Goal: Task Accomplishment & Management: Use online tool/utility

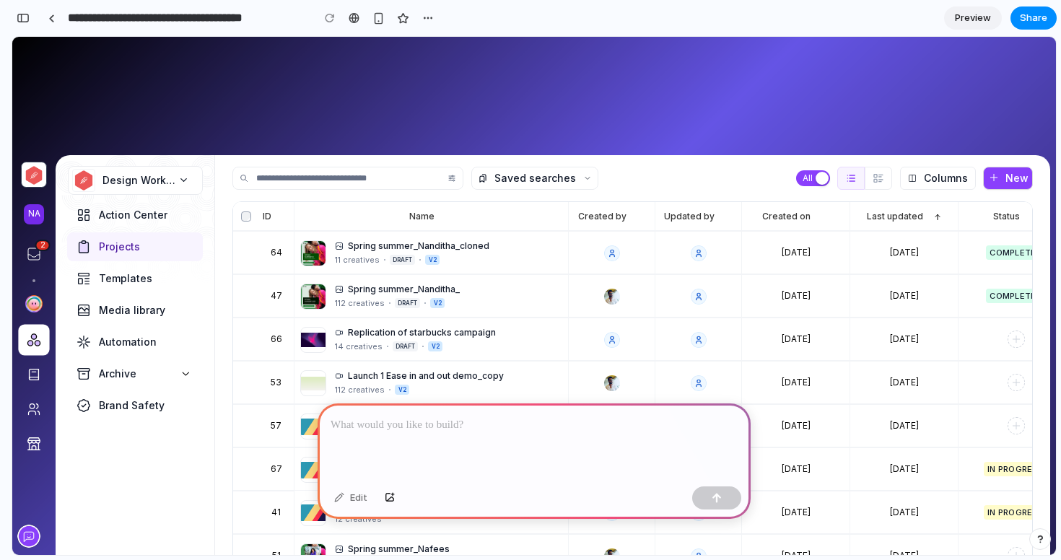
click at [432, 435] on div at bounding box center [534, 441] width 433 height 77
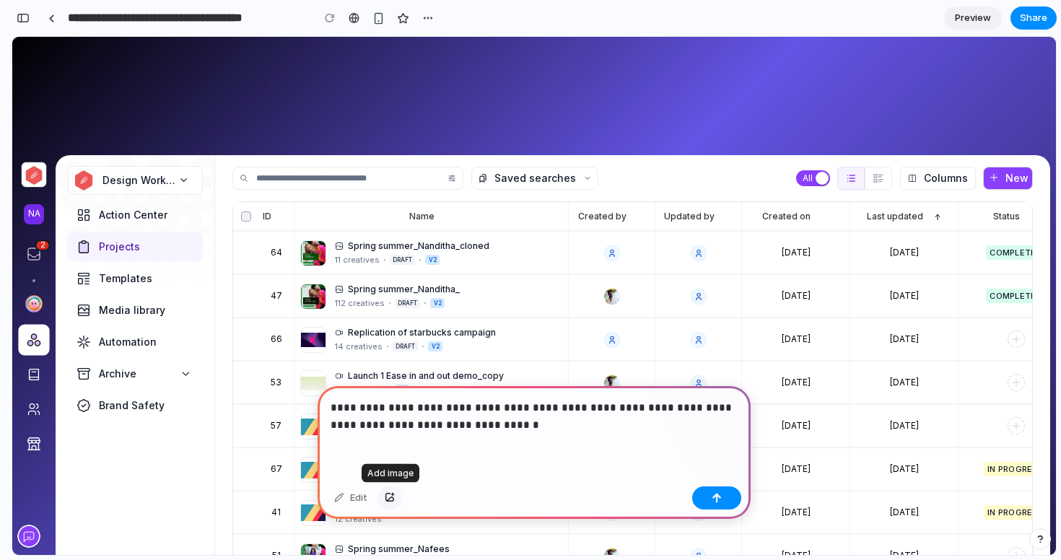
click at [394, 501] on div "button" at bounding box center [390, 498] width 10 height 9
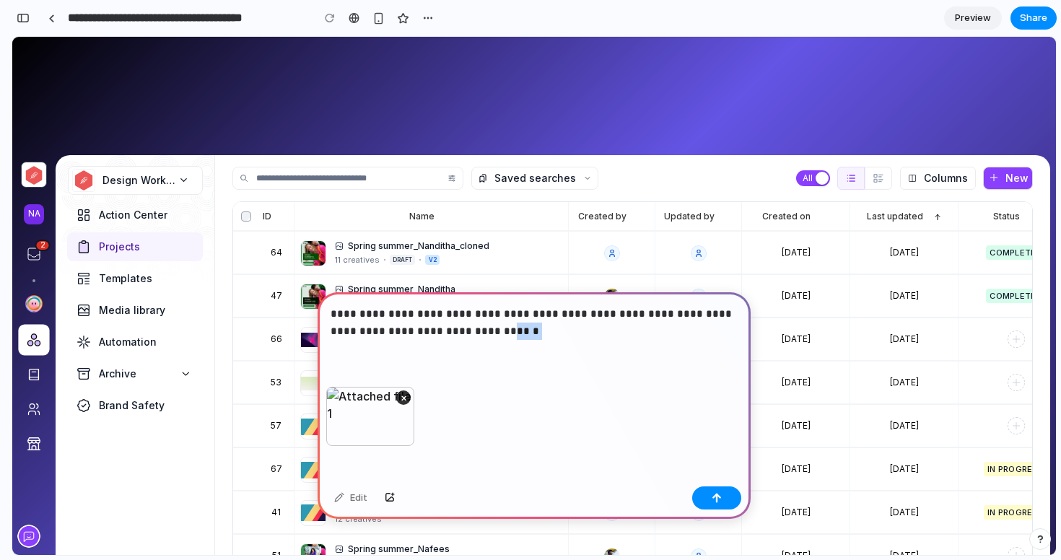
drag, startPoint x: 451, startPoint y: 333, endPoint x: 541, endPoint y: 333, distance: 90.2
click at [541, 333] on p "**********" at bounding box center [533, 322] width 407 height 35
click at [712, 496] on div "button" at bounding box center [717, 498] width 10 height 10
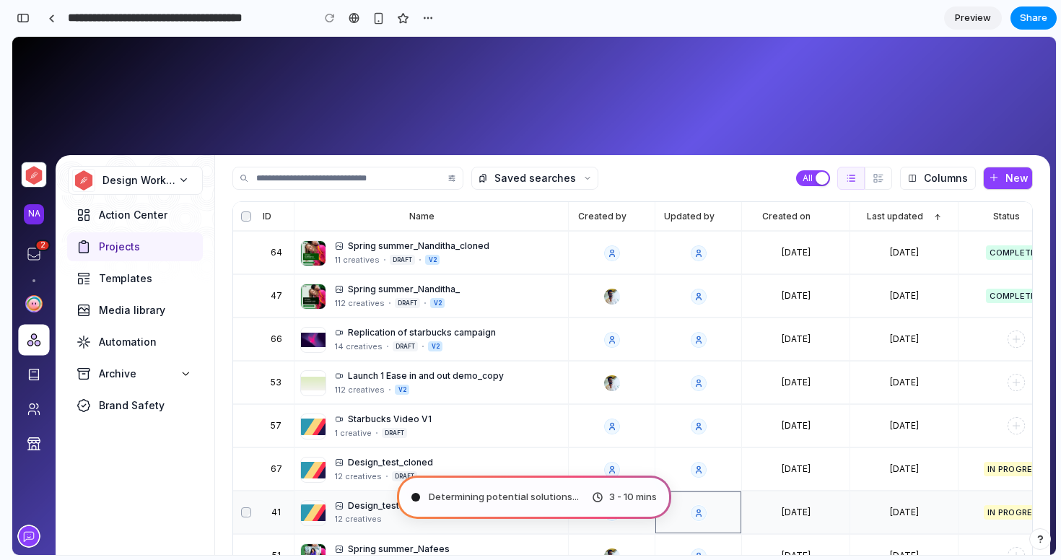
drag, startPoint x: 724, startPoint y: 533, endPoint x: 712, endPoint y: 496, distance: 38.8
click at [712, 496] on div at bounding box center [698, 512] width 86 height 42
click at [20, 16] on div "button" at bounding box center [23, 18] width 13 height 10
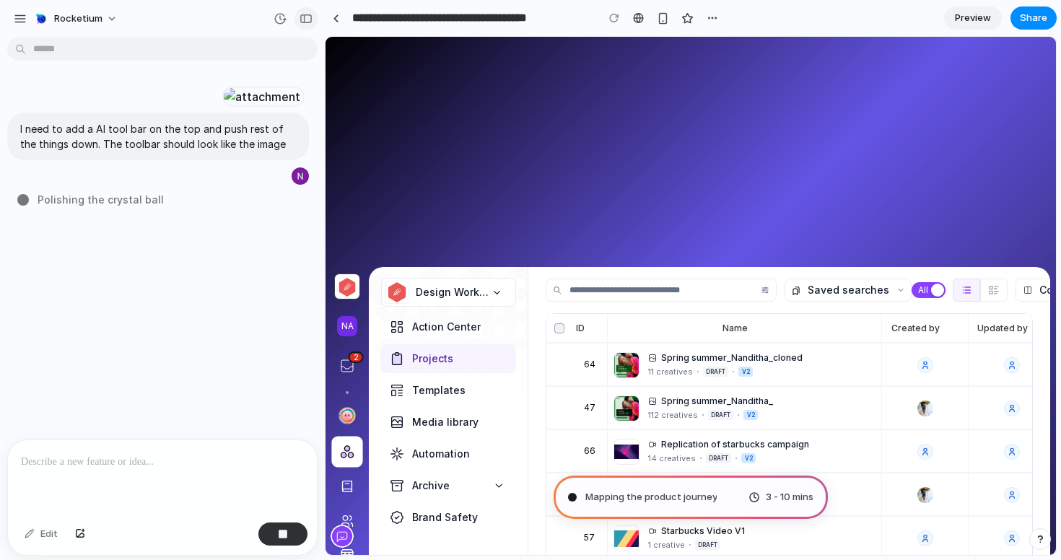
click at [311, 19] on div "button" at bounding box center [305, 19] width 13 height 10
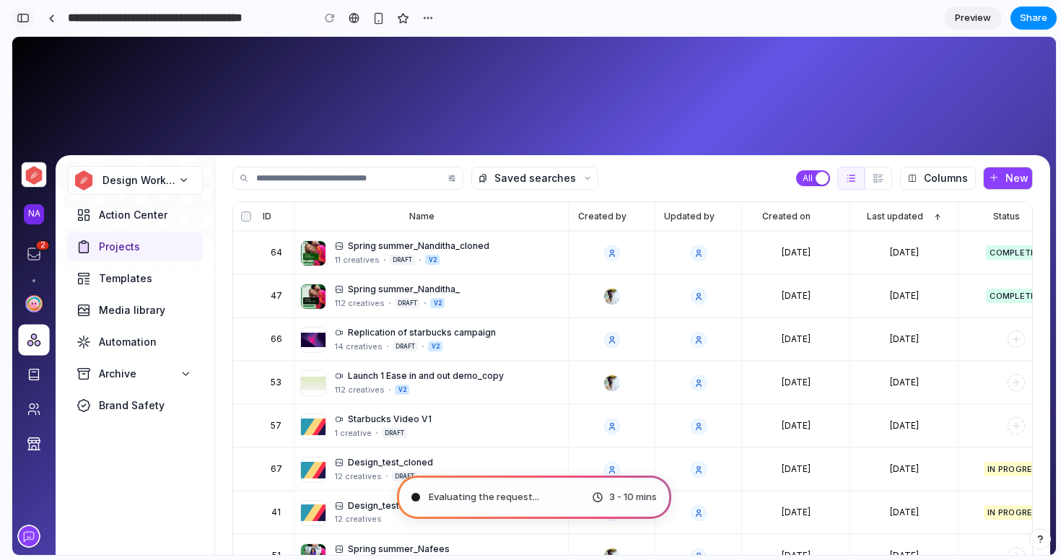
click at [25, 19] on div "button" at bounding box center [23, 18] width 13 height 10
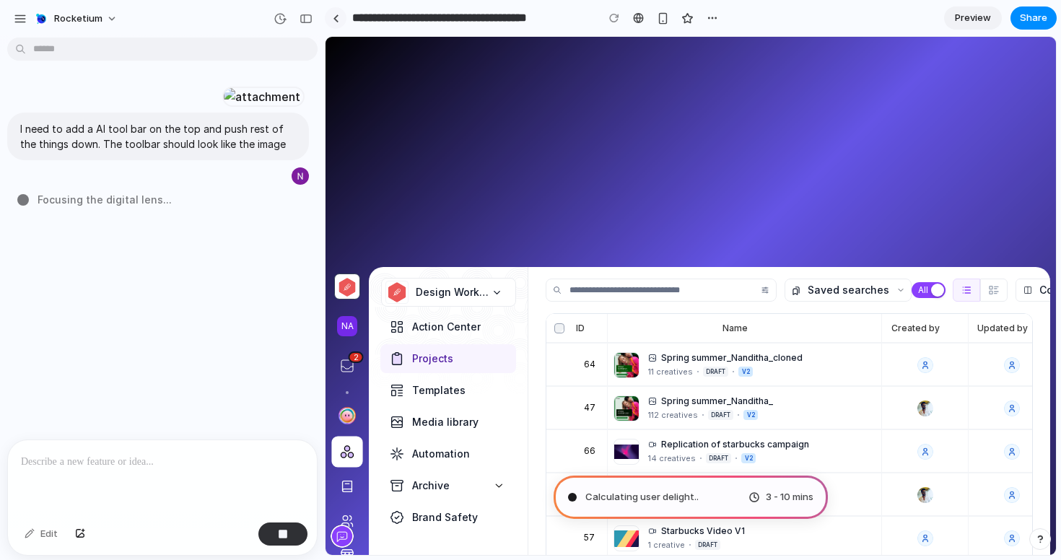
click at [339, 22] on link at bounding box center [336, 18] width 22 height 22
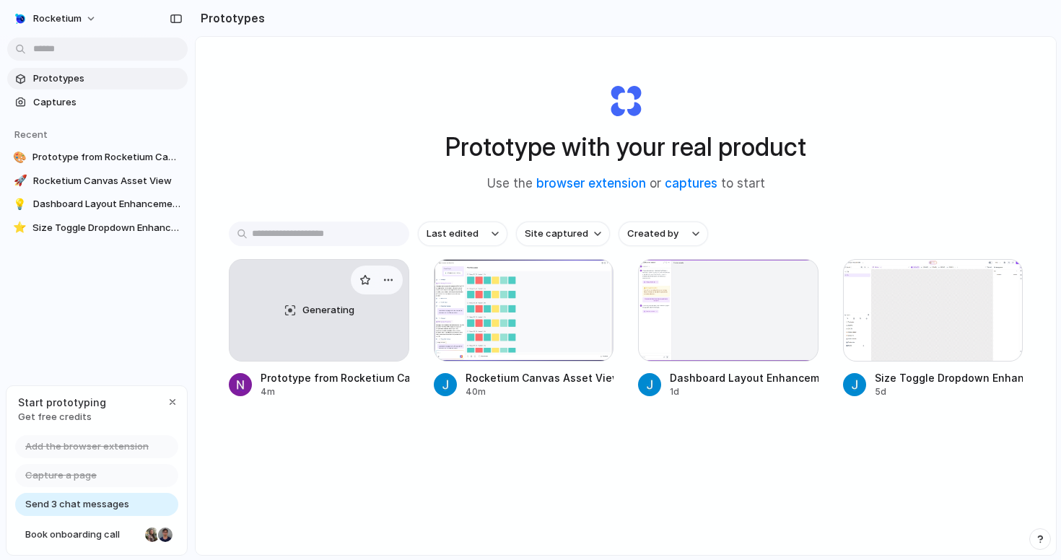
click at [321, 323] on div "Generating" at bounding box center [318, 310] width 179 height 101
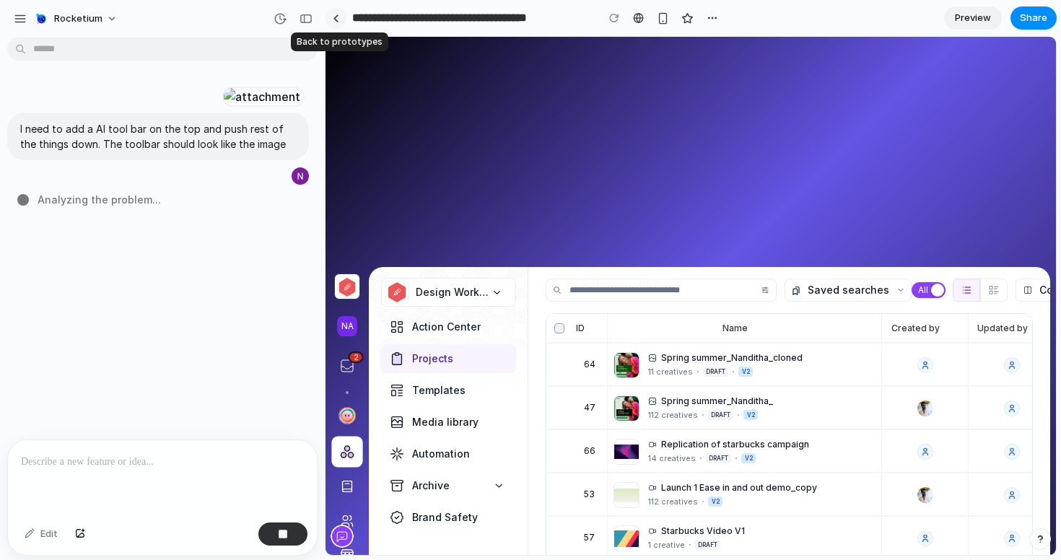
click at [336, 20] on div at bounding box center [336, 18] width 6 height 8
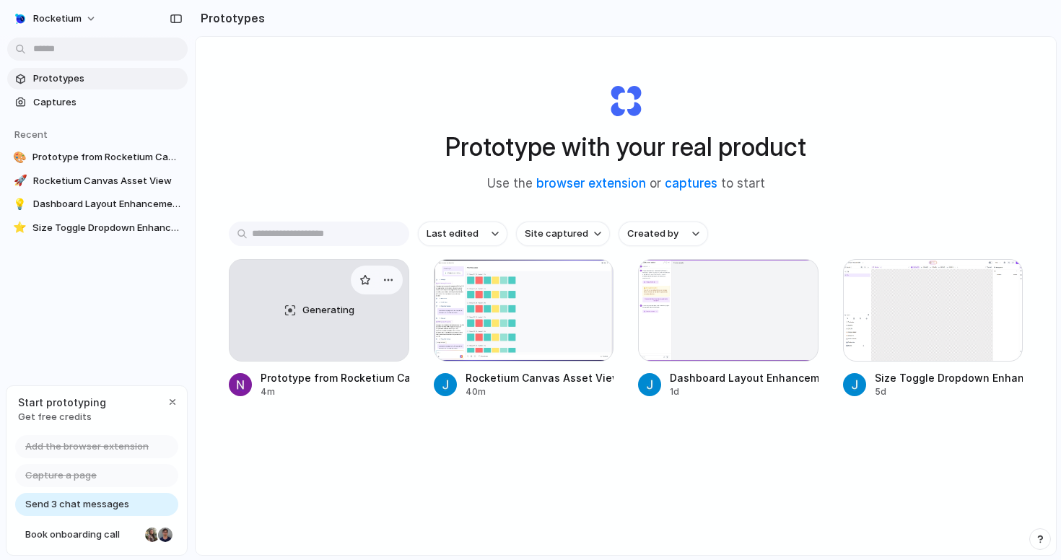
click at [320, 343] on div "Generating" at bounding box center [318, 310] width 179 height 101
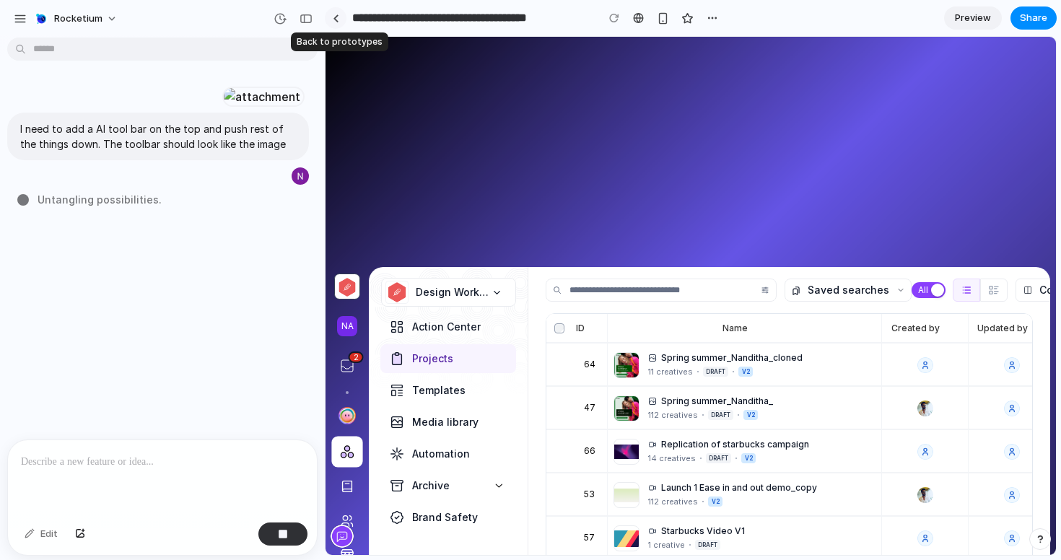
click at [338, 19] on div at bounding box center [336, 18] width 6 height 8
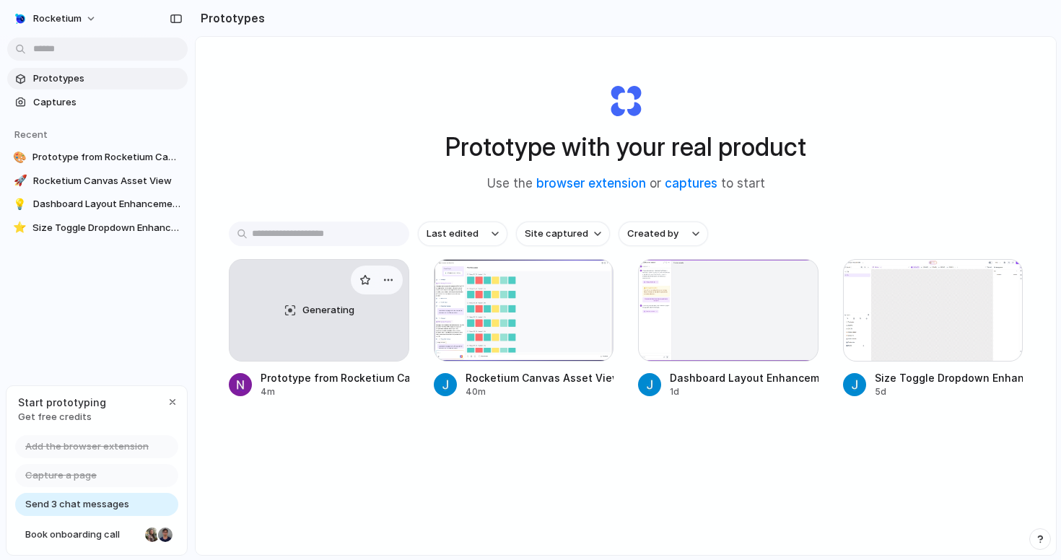
click at [366, 336] on div "Generating" at bounding box center [318, 310] width 179 height 101
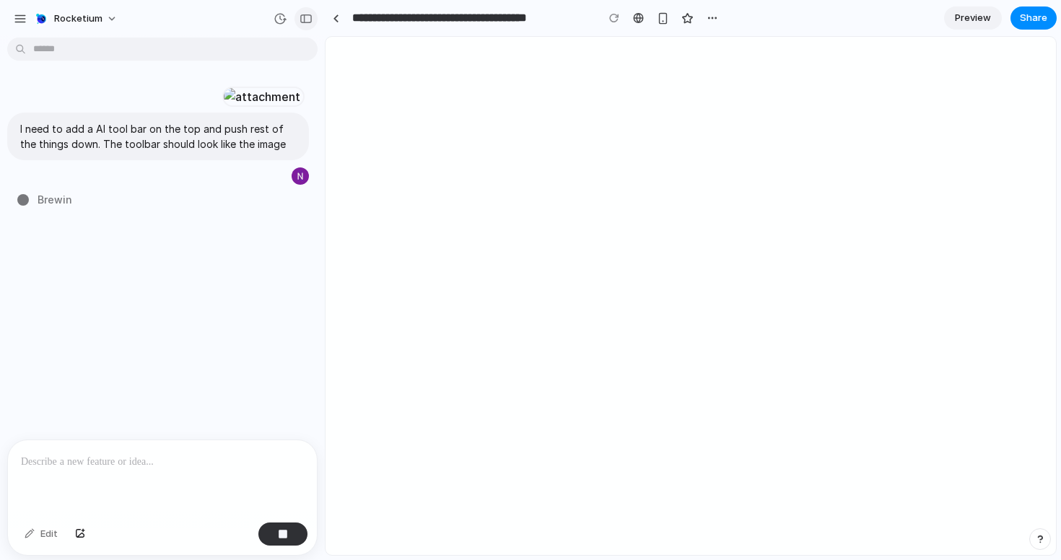
click at [307, 16] on div "button" at bounding box center [305, 19] width 13 height 10
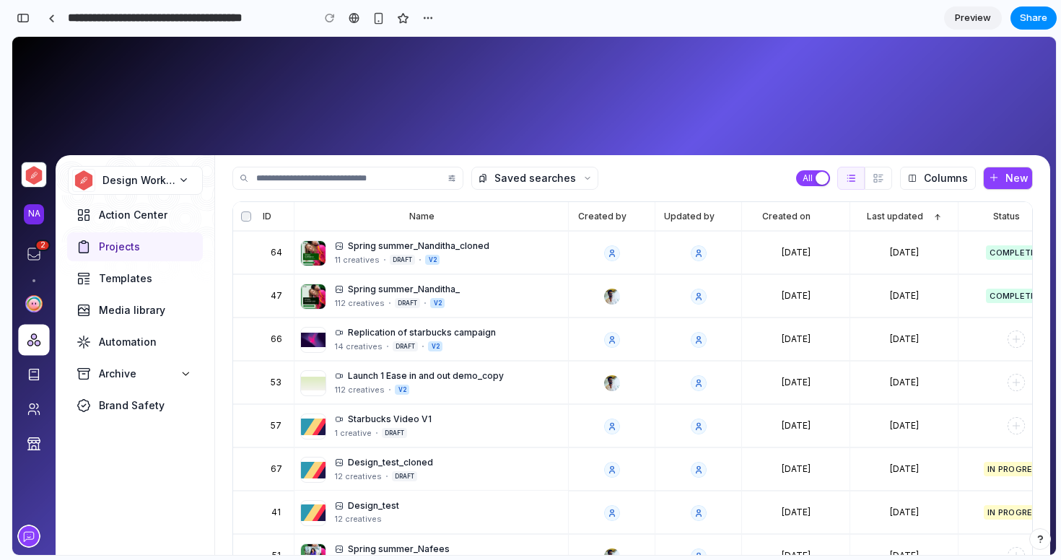
click at [240, 129] on div at bounding box center [533, 296] width 1043 height 518
click at [23, 19] on div "button" at bounding box center [23, 18] width 13 height 10
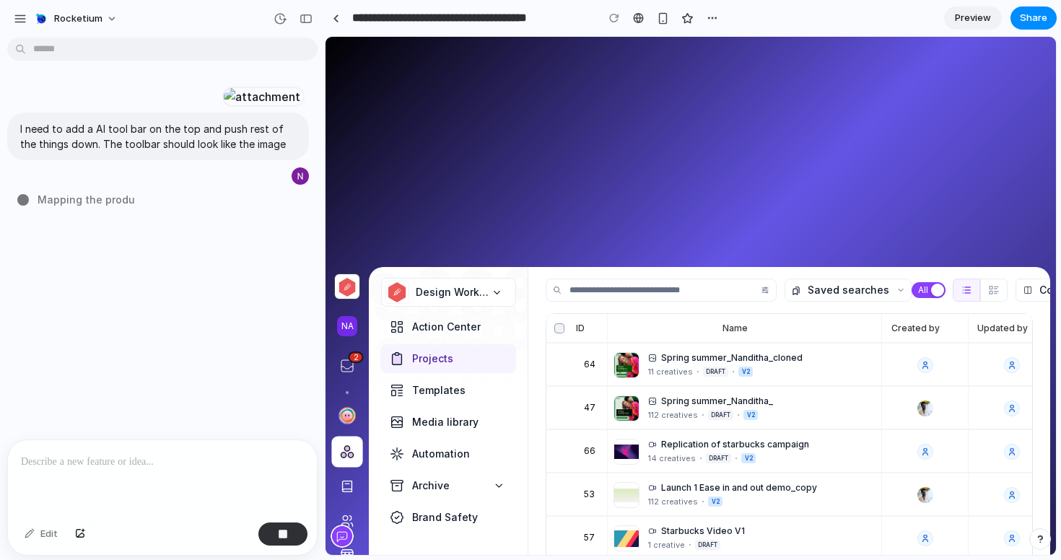
click at [457, 195] on div at bounding box center [690, 296] width 730 height 518
click at [303, 14] on div "button" at bounding box center [305, 19] width 13 height 10
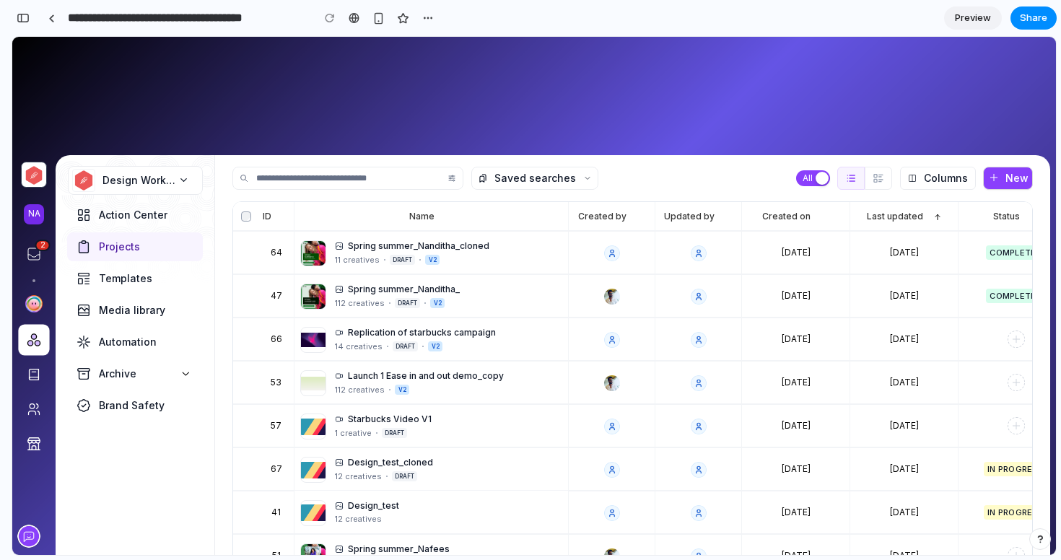
click at [523, 105] on div at bounding box center [533, 296] width 1043 height 518
click at [973, 14] on span "Preview" at bounding box center [973, 18] width 36 height 14
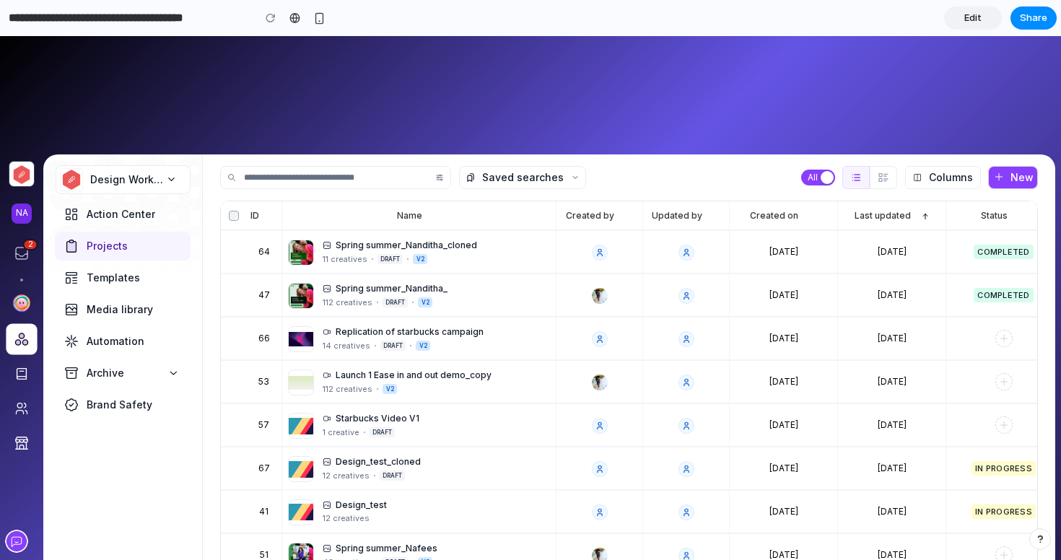
click at [973, 14] on span "Edit" at bounding box center [972, 18] width 17 height 14
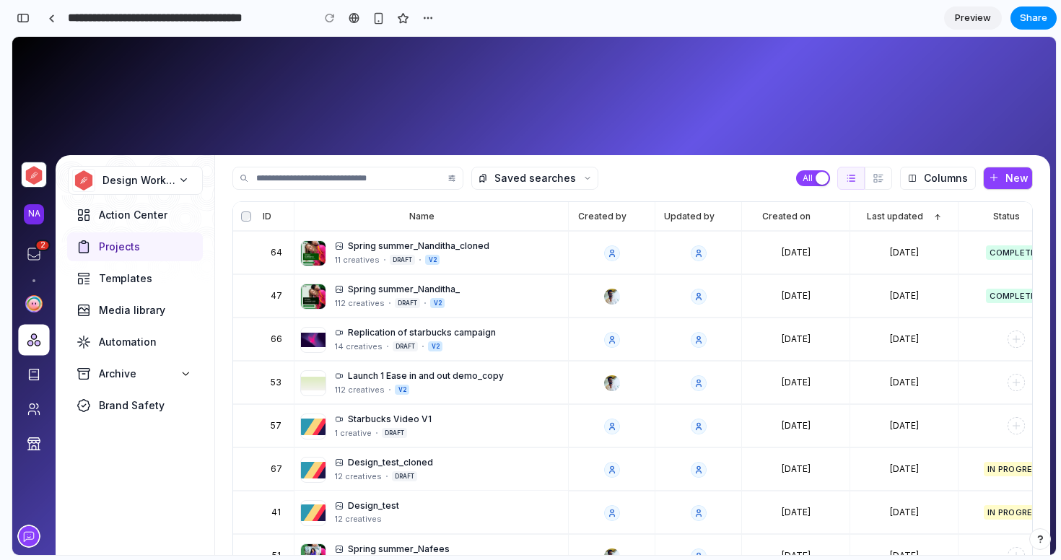
scroll to position [0, 13]
click at [973, 14] on span "Preview" at bounding box center [973, 18] width 36 height 14
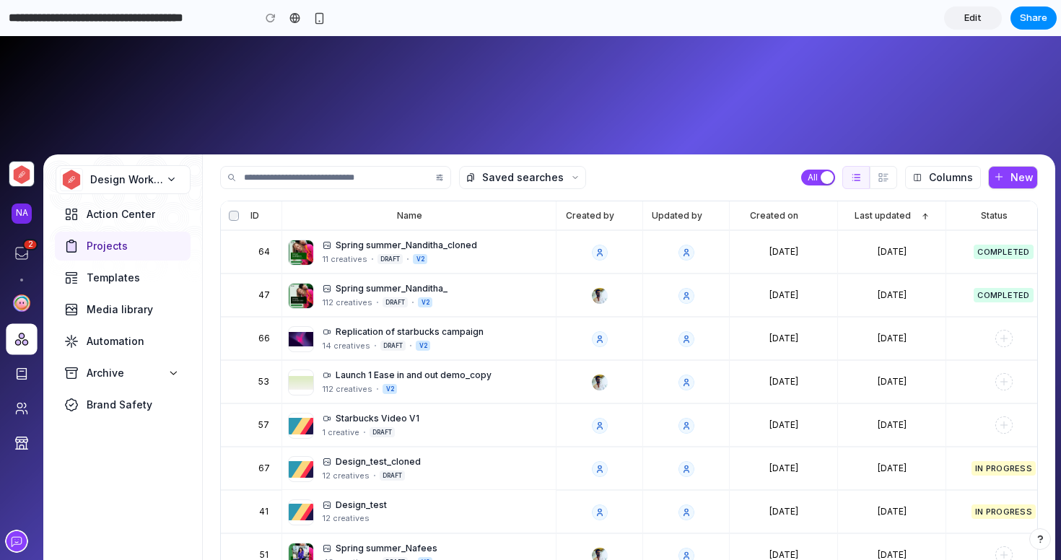
click at [968, 27] on link "Edit" at bounding box center [973, 17] width 58 height 23
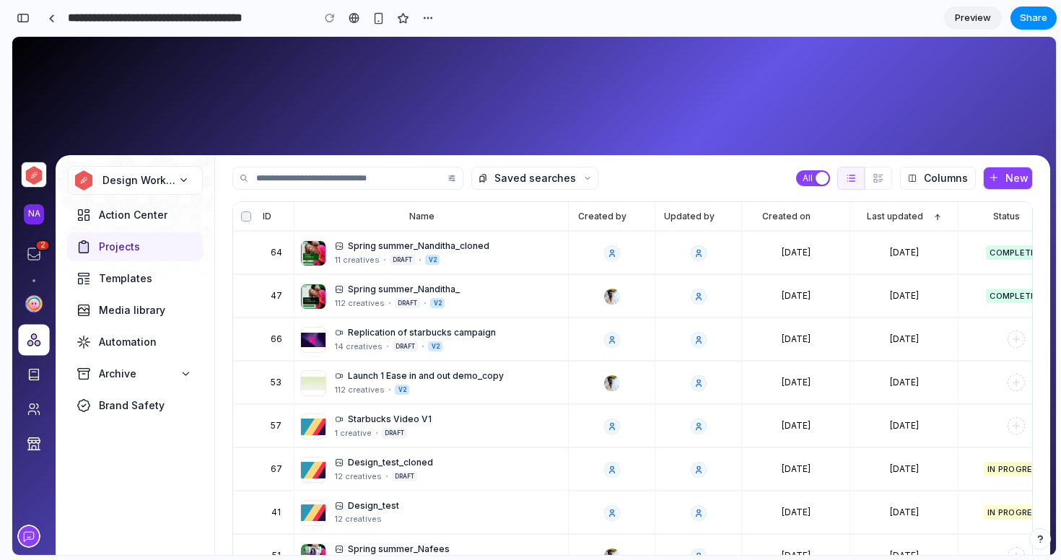
scroll to position [0, 13]
click at [25, 20] on div "button" at bounding box center [23, 18] width 13 height 10
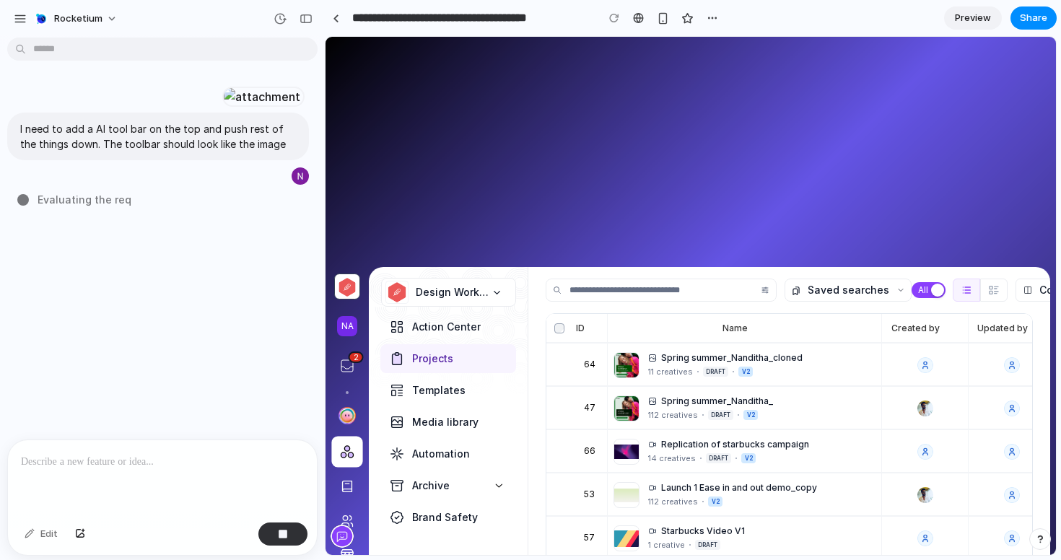
scroll to position [0, 0]
click at [307, 16] on div "button" at bounding box center [305, 19] width 13 height 10
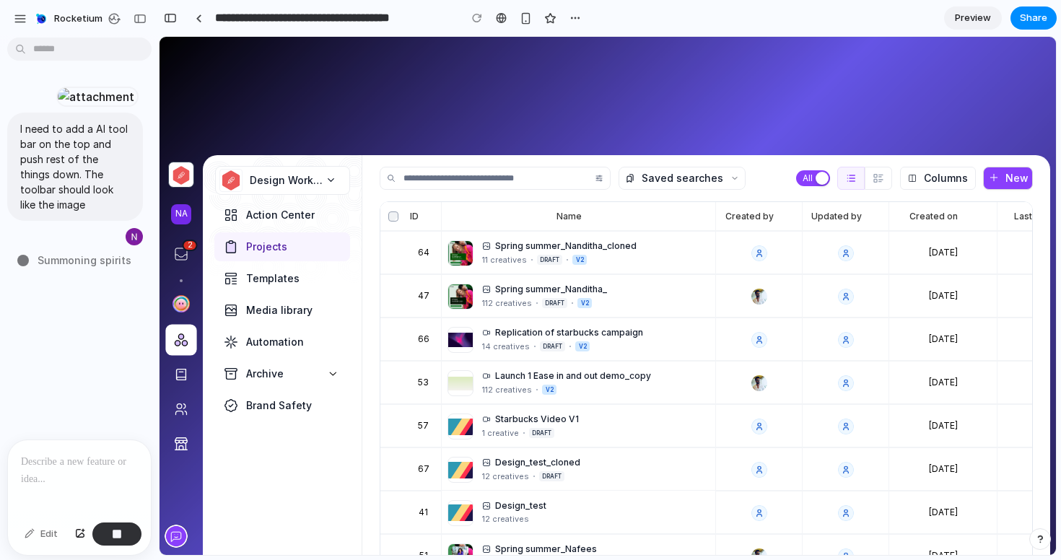
click at [73, 274] on div "I need to add a AI tool bar on the top and push rest of the things down. The to…" at bounding box center [75, 241] width 150 height 396
click at [82, 253] on span "Summoning spirits .." at bounding box center [88, 260] width 100 height 15
click at [82, 253] on span "Summoning spirits ..." at bounding box center [89, 260] width 102 height 15
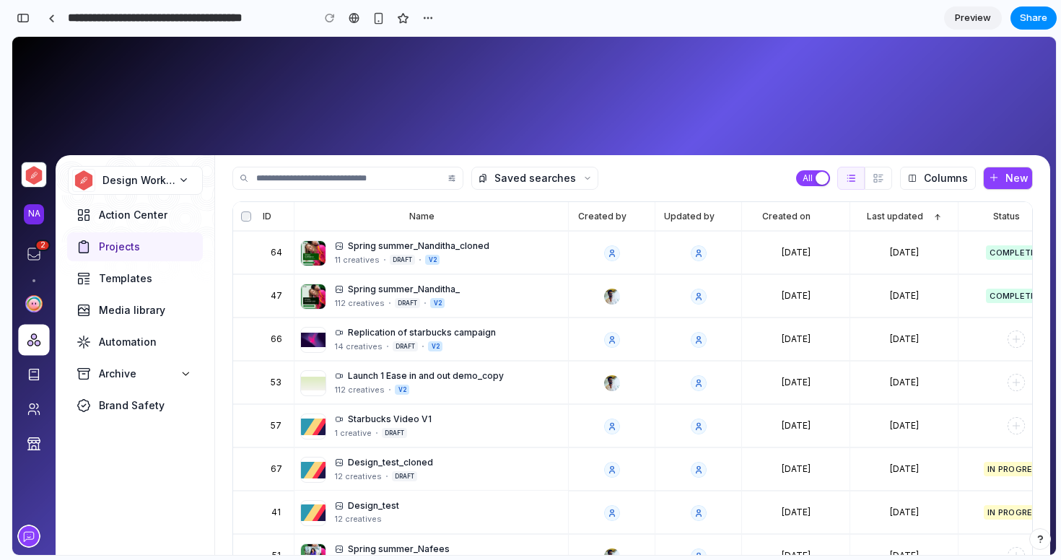
click at [348, 146] on div at bounding box center [533, 296] width 1043 height 518
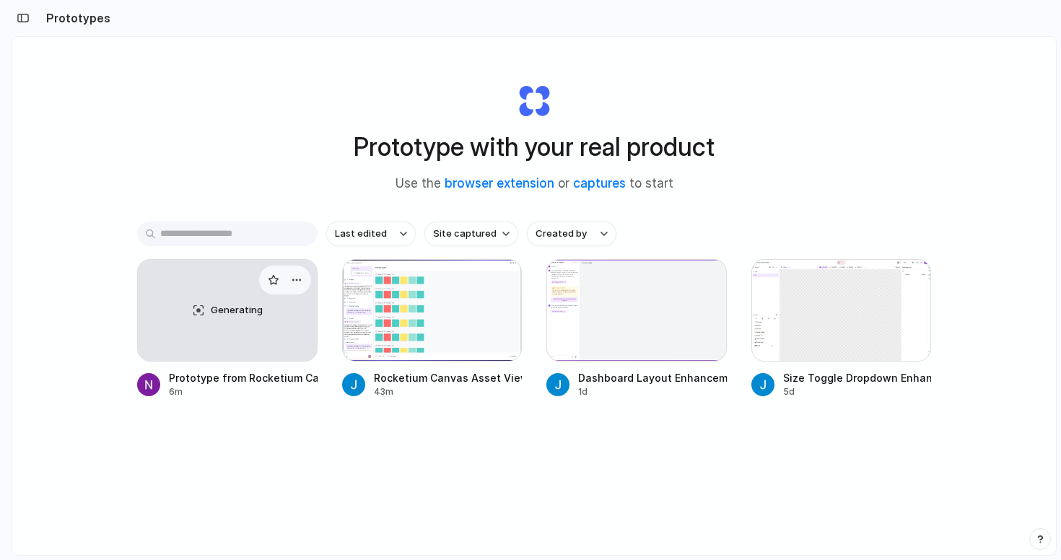
click at [191, 377] on div "Prototype from Rocketium Campaign Editor" at bounding box center [243, 377] width 149 height 15
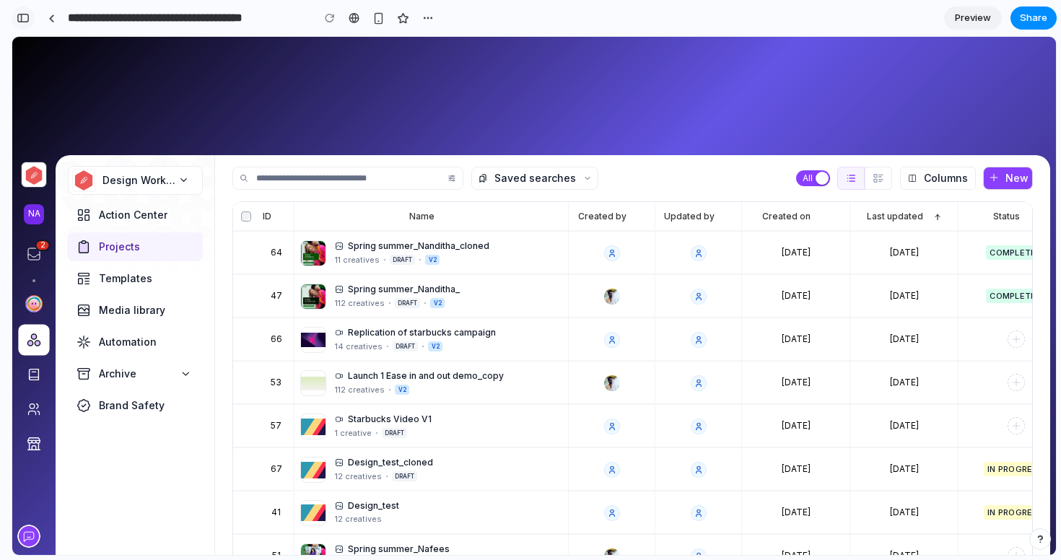
click at [33, 18] on button "button" at bounding box center [23, 17] width 23 height 23
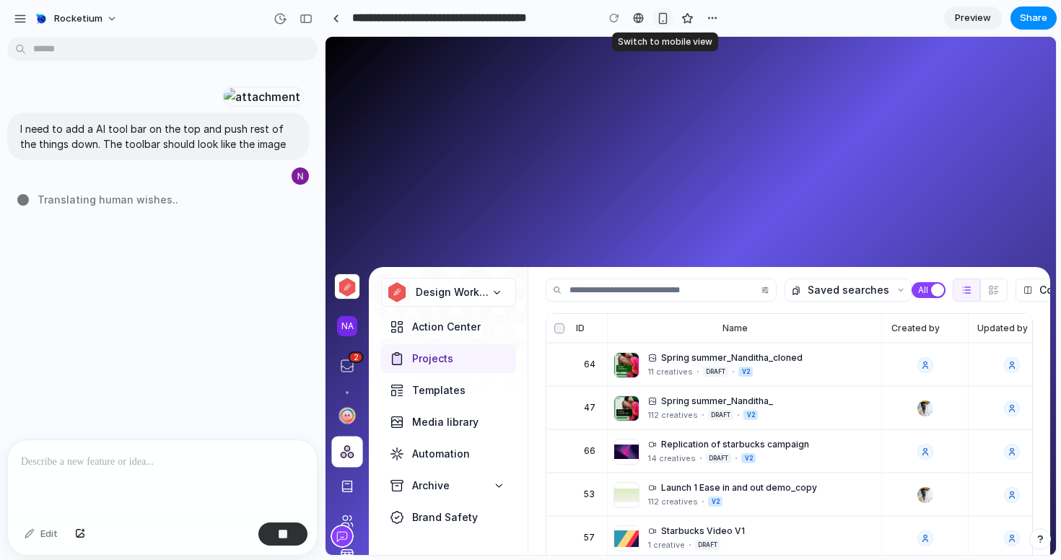
click at [662, 19] on div "button" at bounding box center [663, 18] width 12 height 12
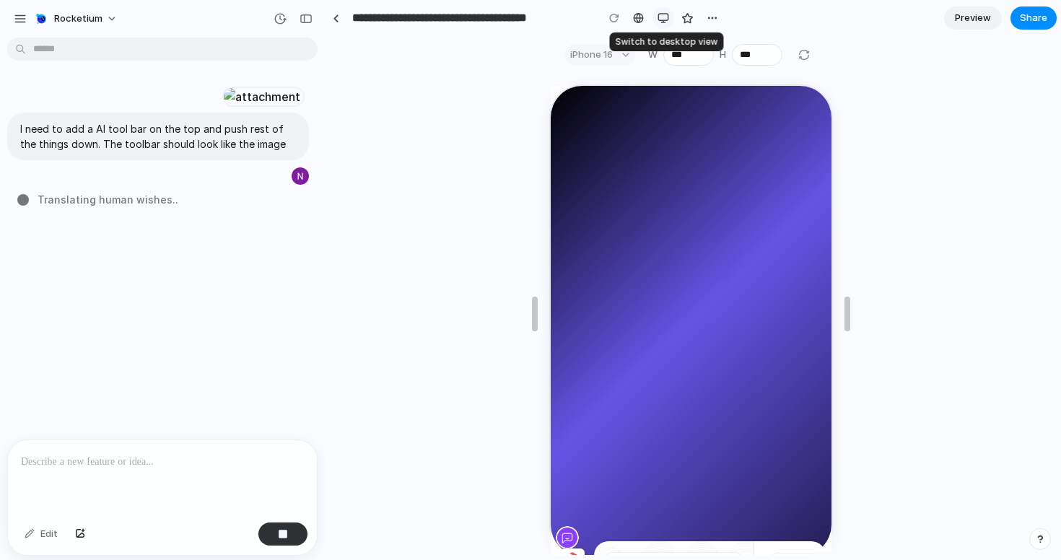
click at [662, 19] on div "button" at bounding box center [663, 18] width 12 height 12
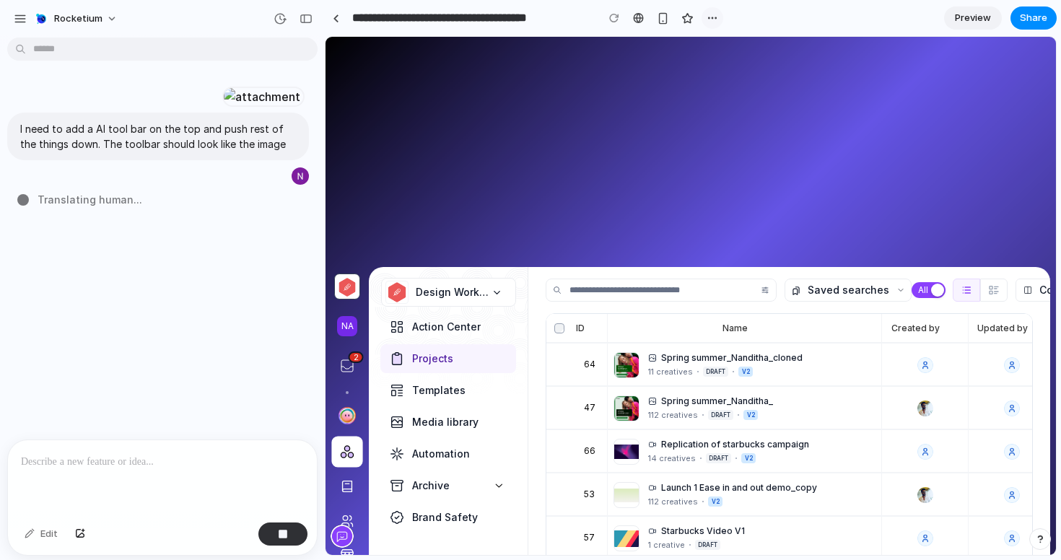
click at [713, 14] on div "button" at bounding box center [712, 18] width 12 height 12
click at [598, 154] on div "Duplicate Delete" at bounding box center [530, 280] width 1061 height 560
click at [128, 206] on span "Assembling puzzle pieces" at bounding box center [104, 199] width 133 height 15
type input "**********"
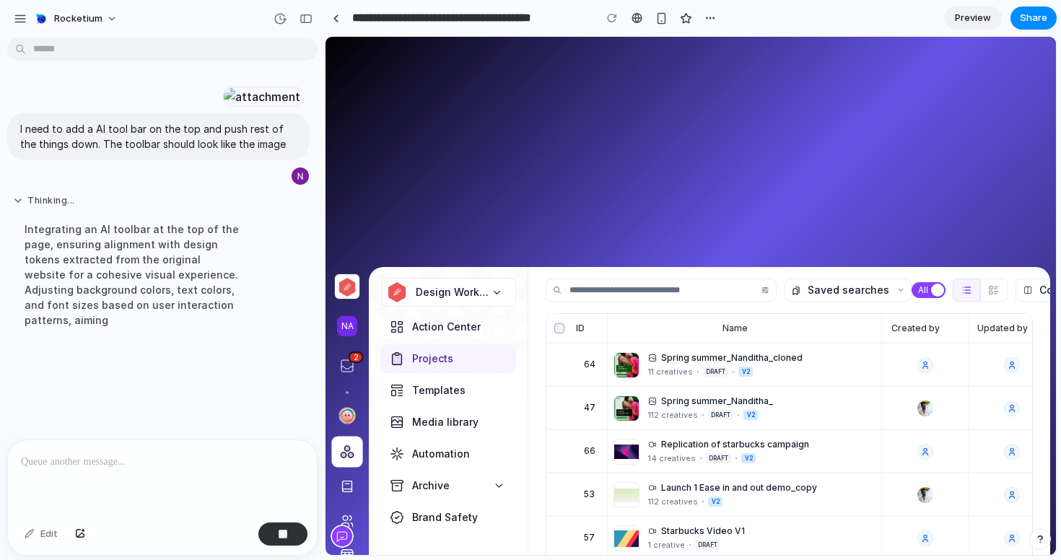
click at [18, 207] on button "Thinking ..." at bounding box center [133, 201] width 241 height 12
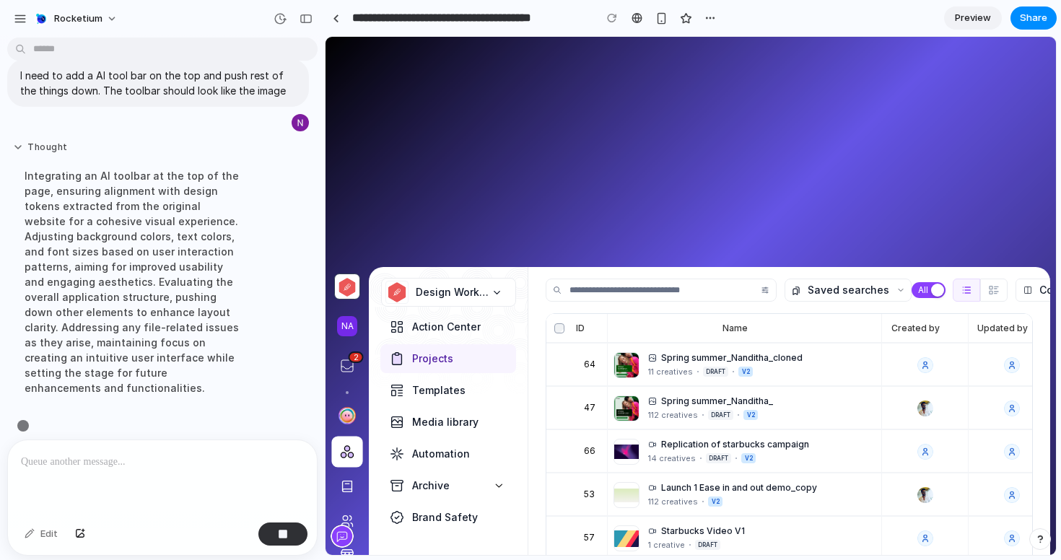
scroll to position [58, 0]
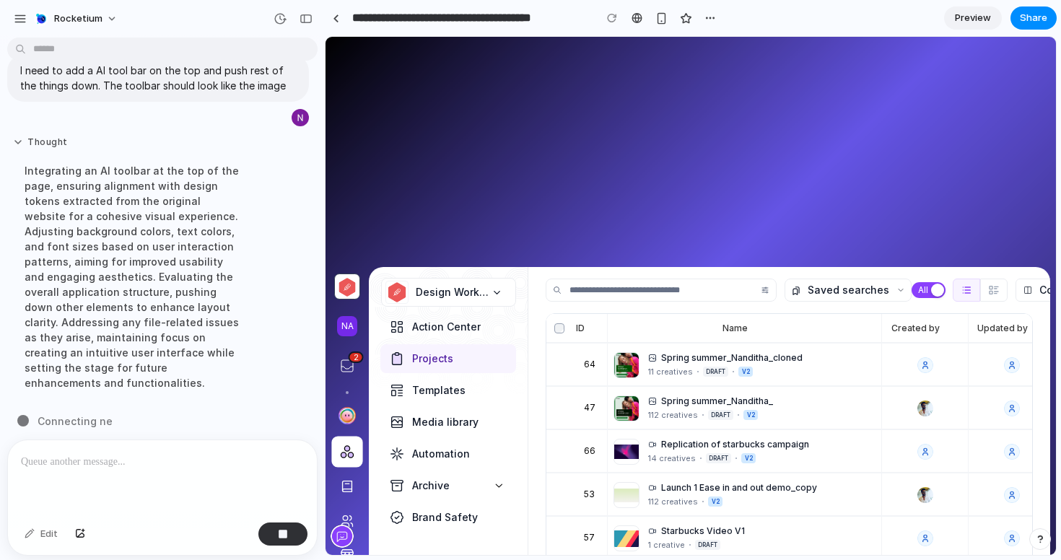
click at [21, 149] on button "Thought" at bounding box center [133, 142] width 241 height 12
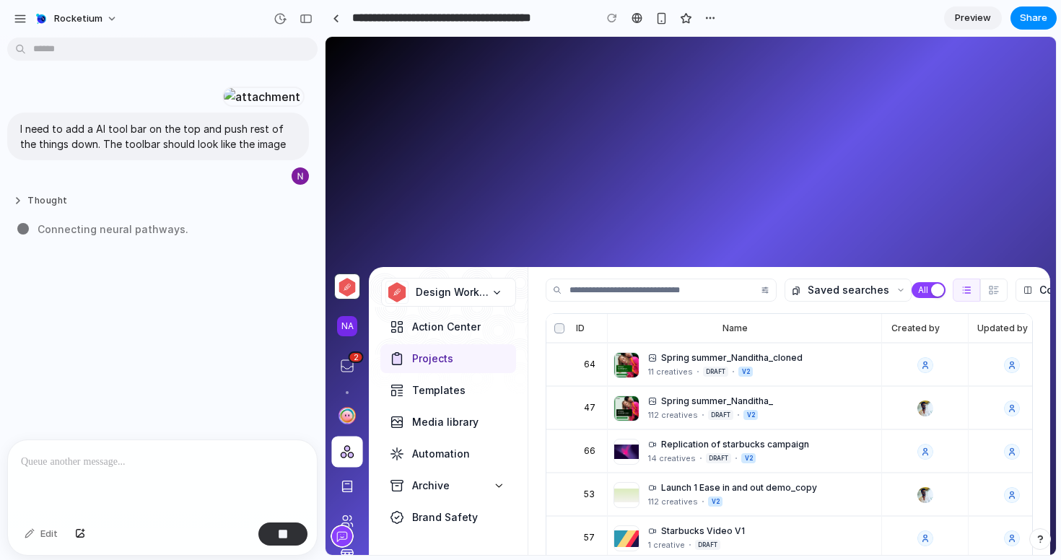
click at [18, 207] on button "Thought" at bounding box center [133, 201] width 241 height 12
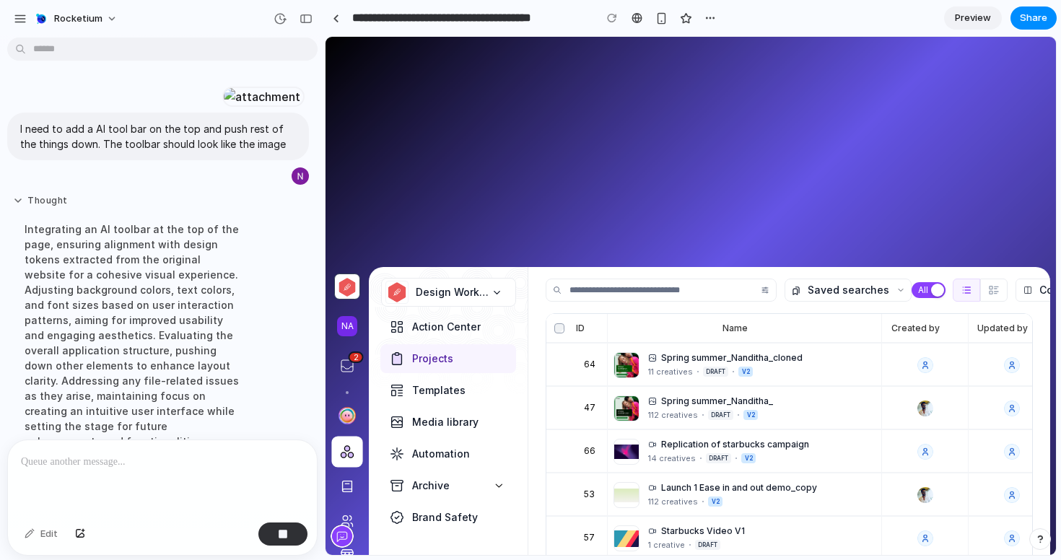
click at [18, 207] on button "Thought" at bounding box center [133, 201] width 241 height 12
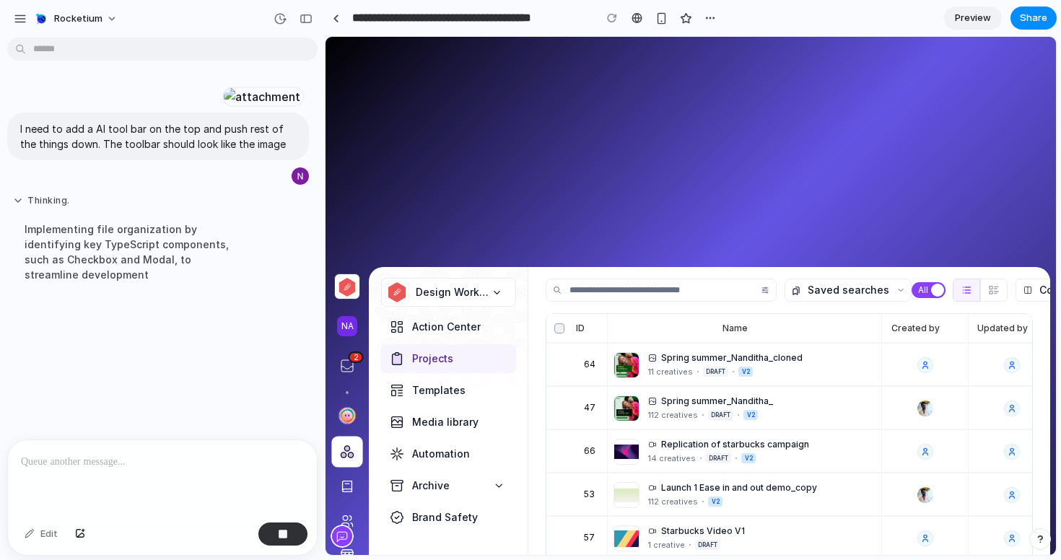
click at [18, 207] on button "Thinking ." at bounding box center [133, 201] width 241 height 12
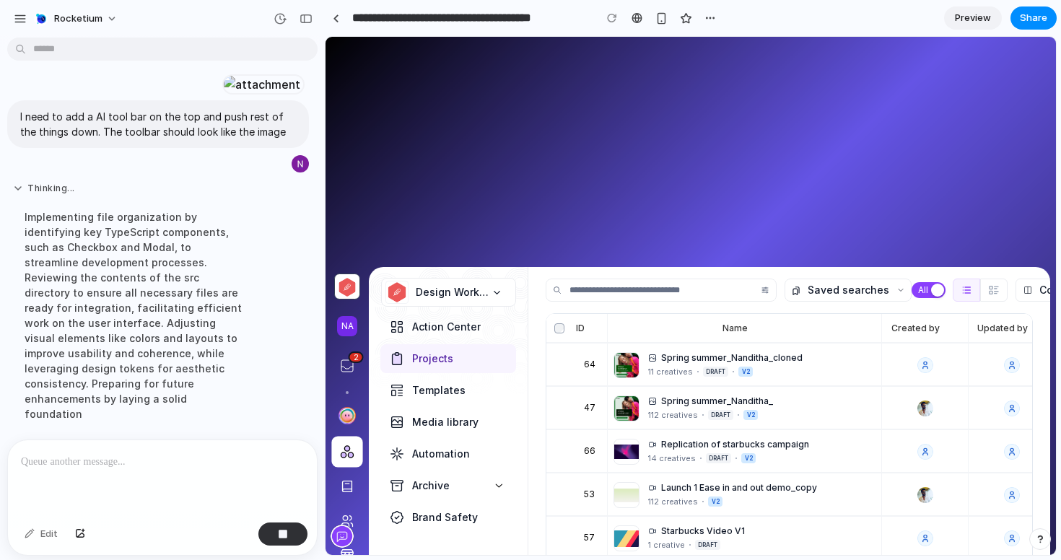
click at [18, 211] on div "Thinking ... Implementing file organization by identifying key TypeScript compo…" at bounding box center [133, 307] width 241 height 248
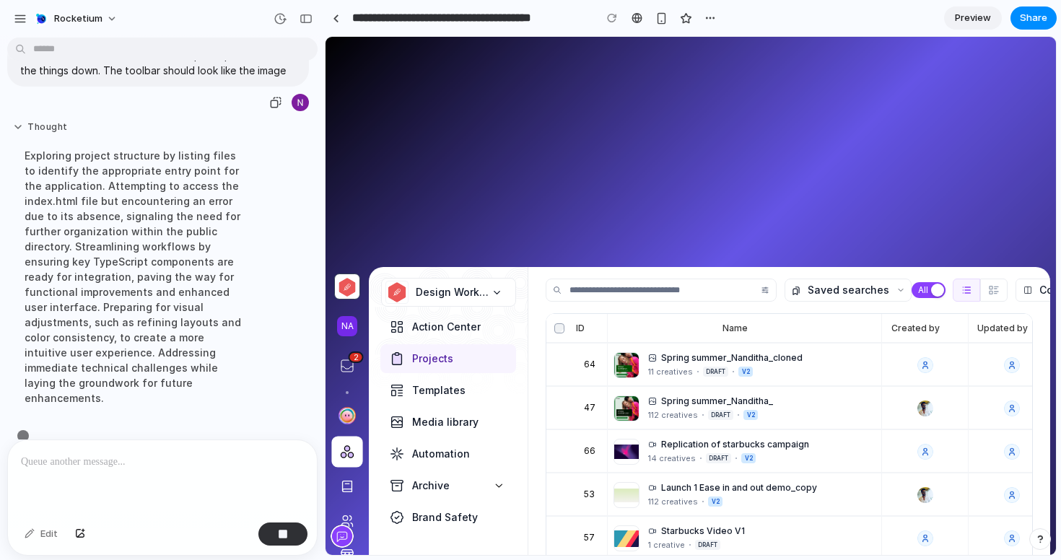
scroll to position [89, 0]
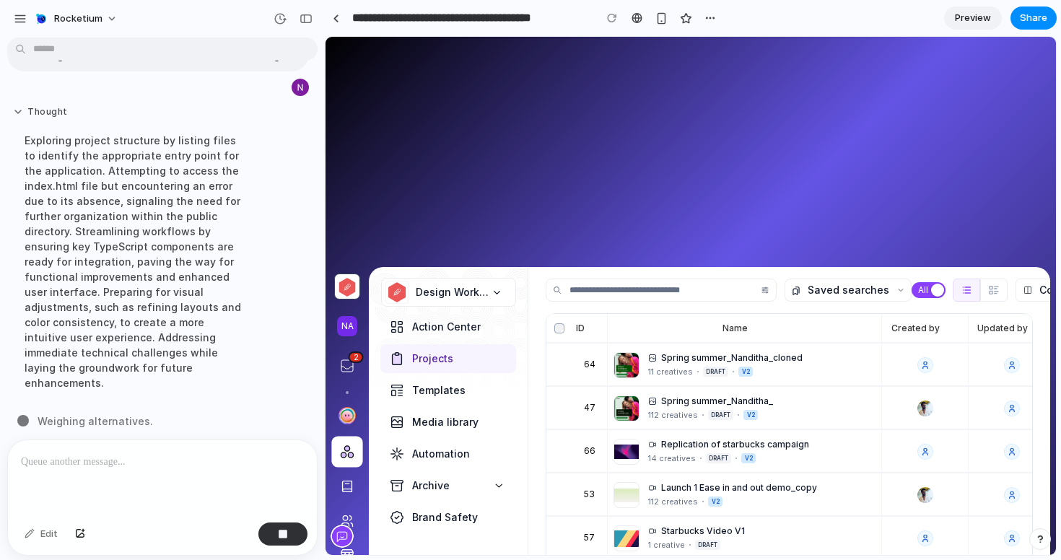
click at [19, 118] on button "Thought" at bounding box center [133, 112] width 241 height 12
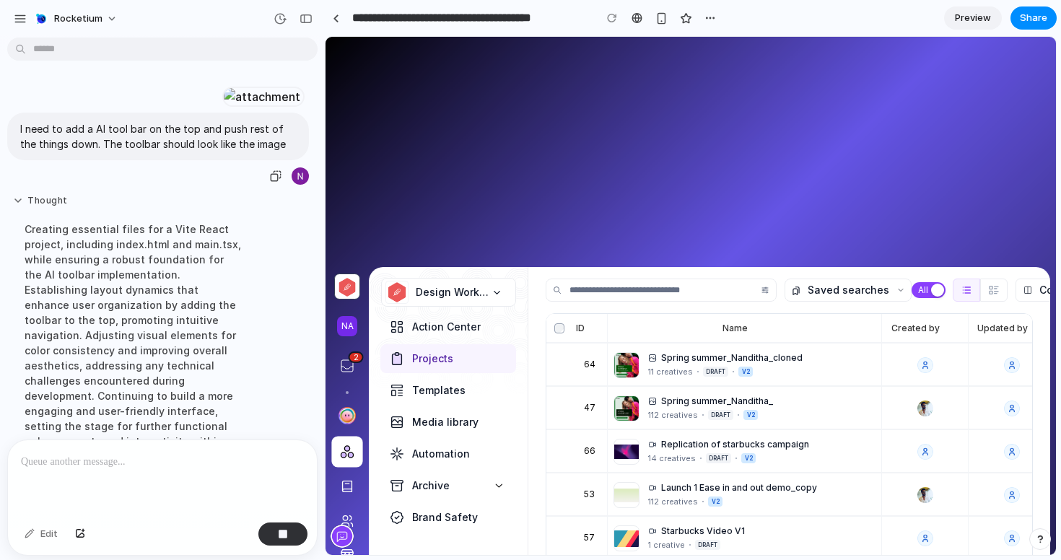
scroll to position [3, 0]
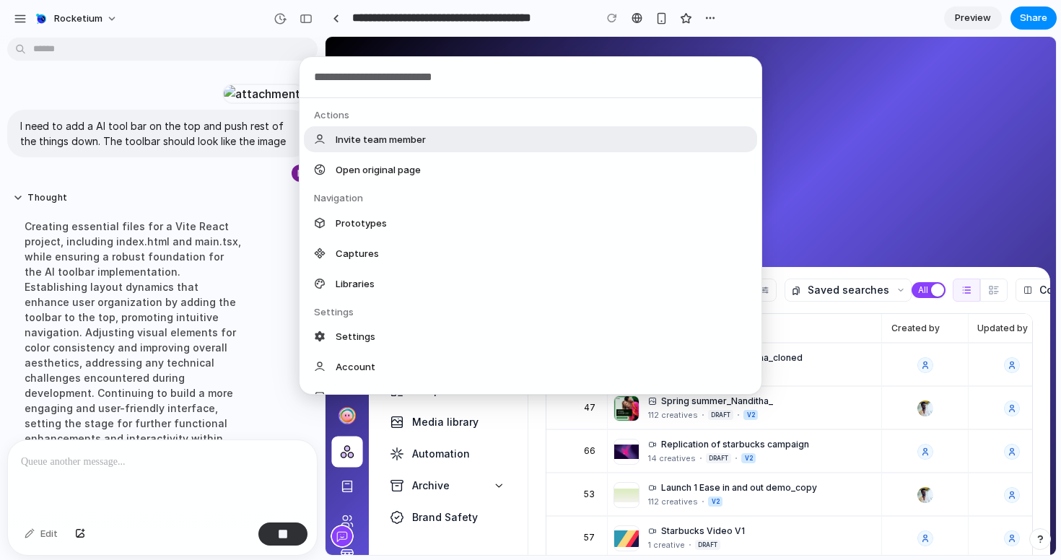
click at [57, 47] on body "**********" at bounding box center [530, 280] width 1061 height 560
click at [101, 71] on div "Actions Invite team member Open original page Navigation Prototypes Captures Li…" at bounding box center [530, 280] width 1061 height 560
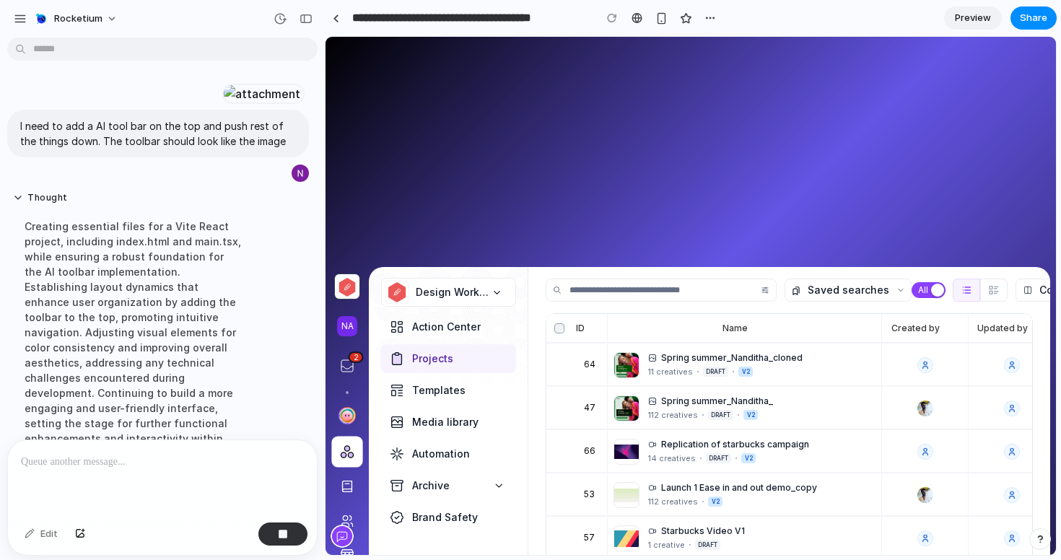
scroll to position [0, 0]
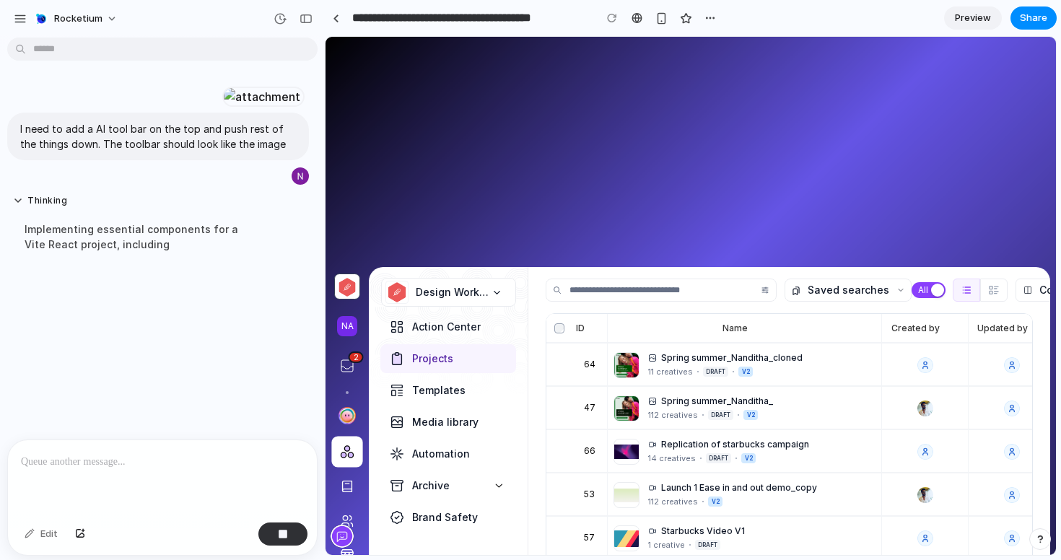
click at [148, 51] on body "**********" at bounding box center [530, 280] width 1061 height 560
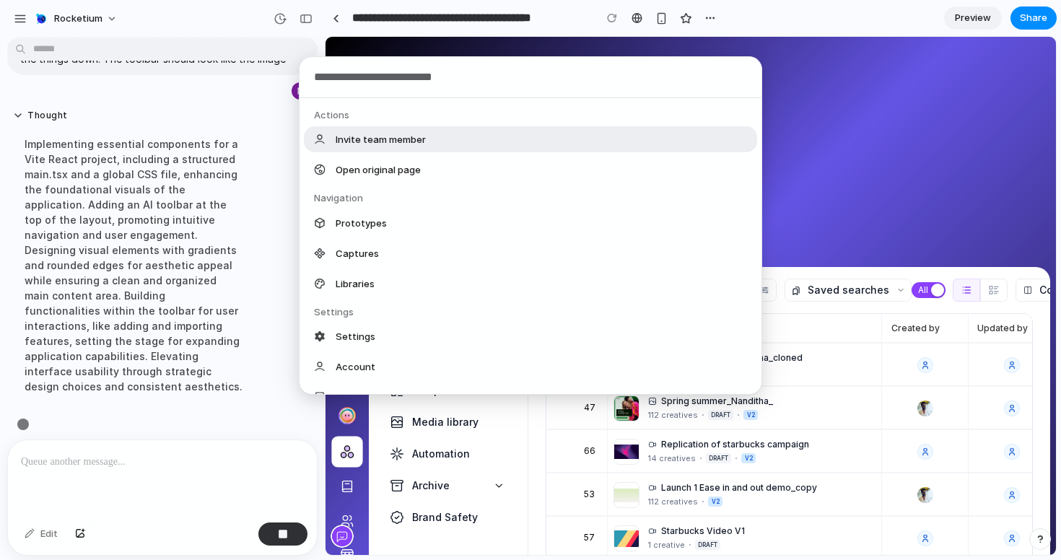
scroll to position [89, 0]
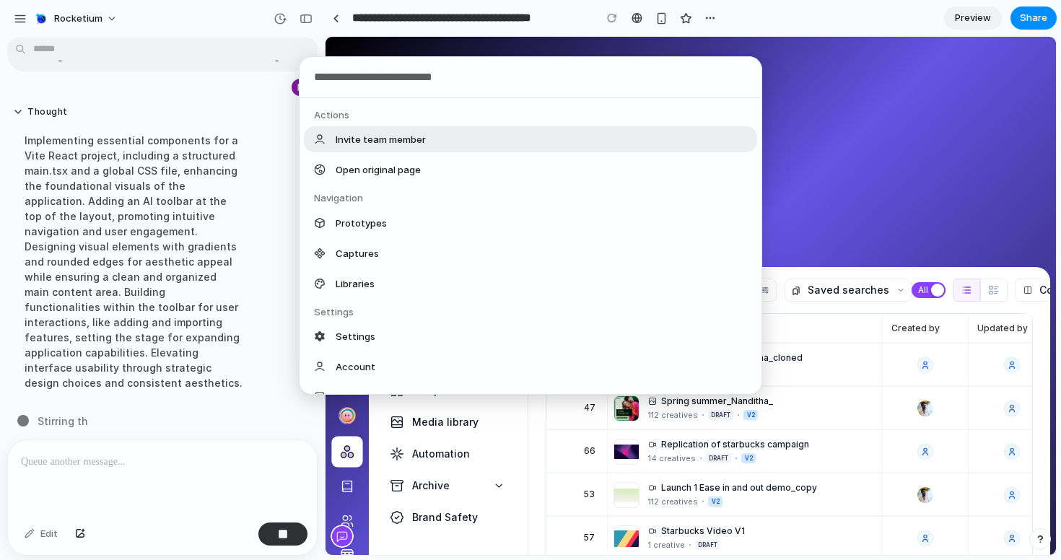
click at [435, 44] on div "Actions Invite team member Open original page Navigation Prototypes Captures Li…" at bounding box center [530, 280] width 1061 height 560
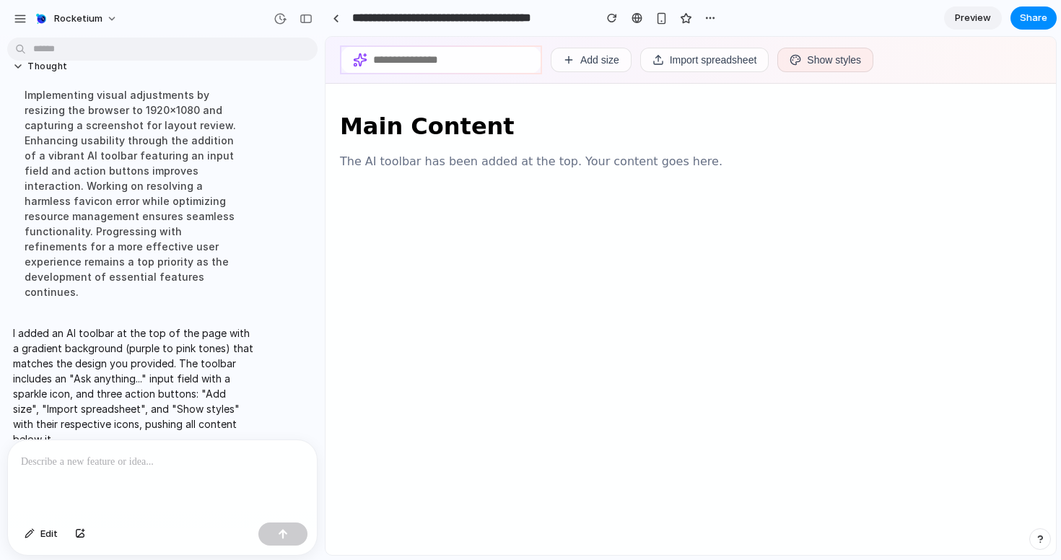
scroll to position [0, 0]
click at [308, 14] on div "button" at bounding box center [305, 19] width 13 height 10
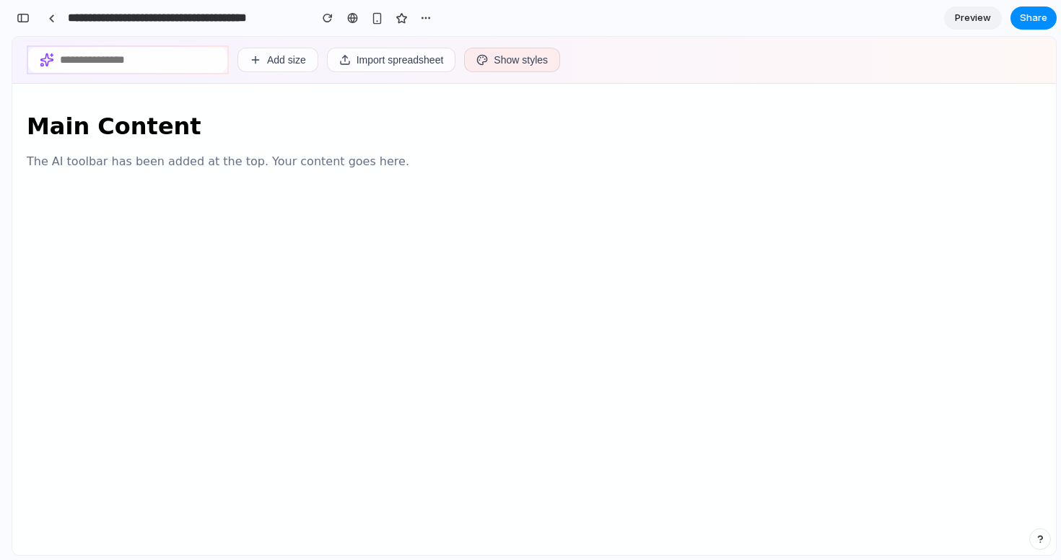
click at [111, 56] on input "text" at bounding box center [138, 60] width 156 height 12
click at [292, 58] on button "Add size" at bounding box center [277, 60] width 81 height 25
click at [370, 62] on button "Import spreadsheet" at bounding box center [391, 60] width 129 height 25
click at [497, 60] on button "Show styles" at bounding box center [512, 60] width 96 height 25
click at [30, 19] on button "button" at bounding box center [23, 17] width 23 height 23
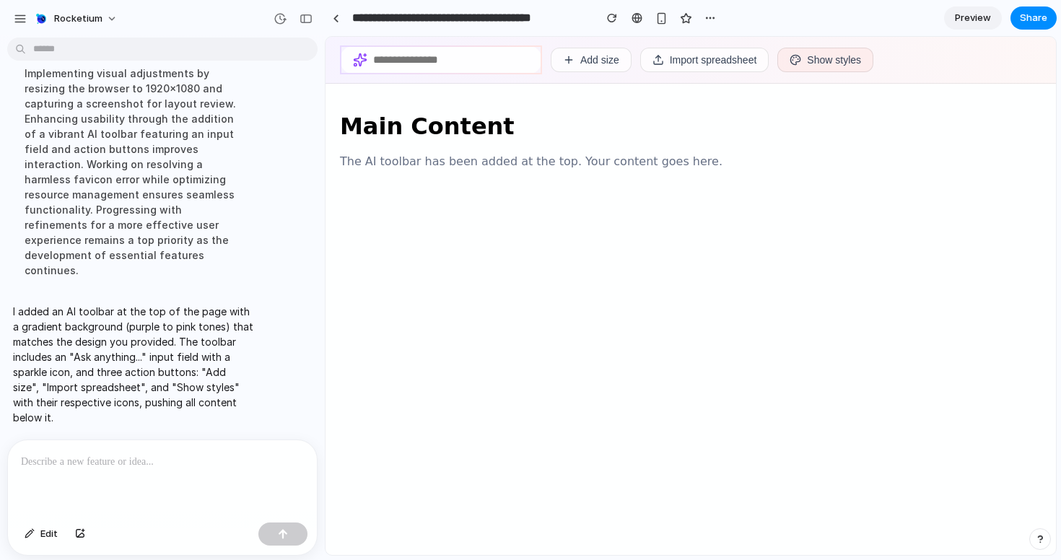
scroll to position [134, 0]
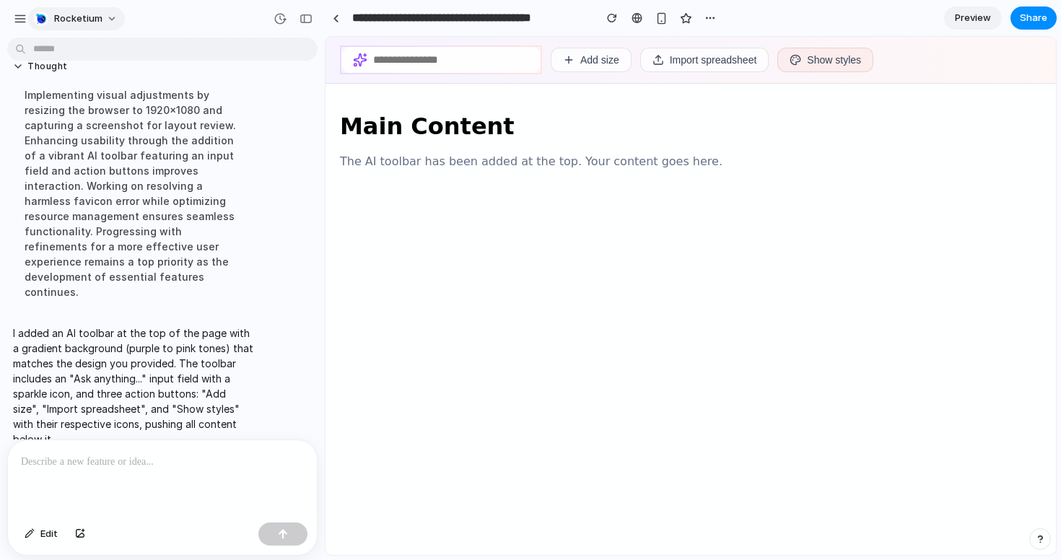
click at [95, 19] on span "Rocketium" at bounding box center [78, 19] width 48 height 14
click at [154, 30] on div "Settings Invite members Change theme Sign out" at bounding box center [530, 280] width 1061 height 560
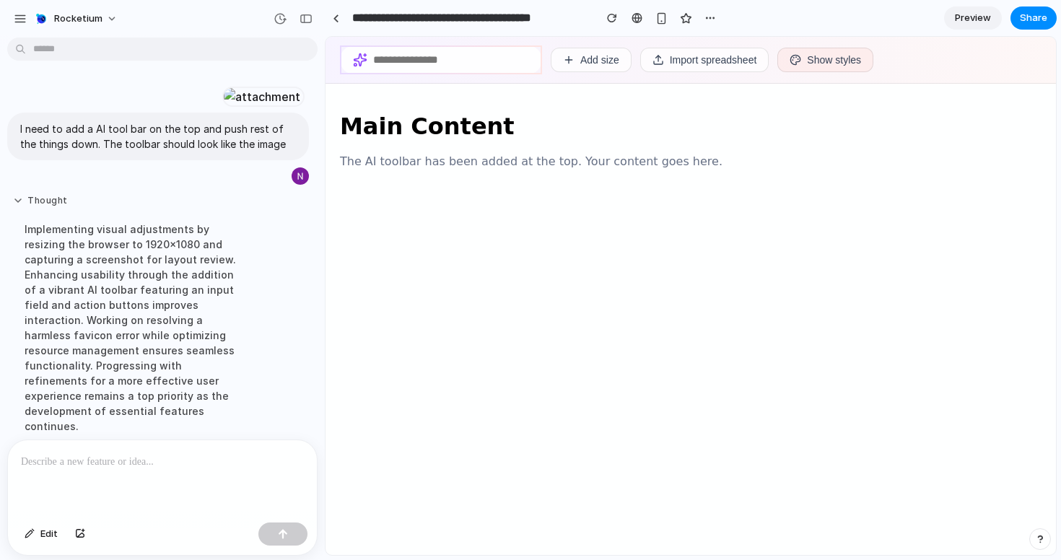
click at [16, 207] on button "Thought" at bounding box center [133, 201] width 241 height 12
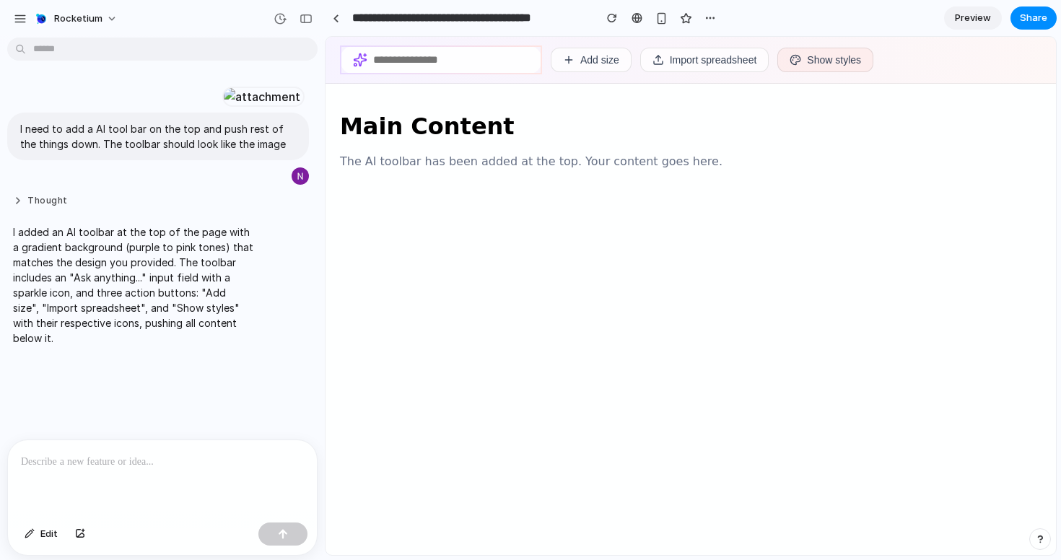
click at [20, 207] on button "Thought" at bounding box center [133, 201] width 241 height 12
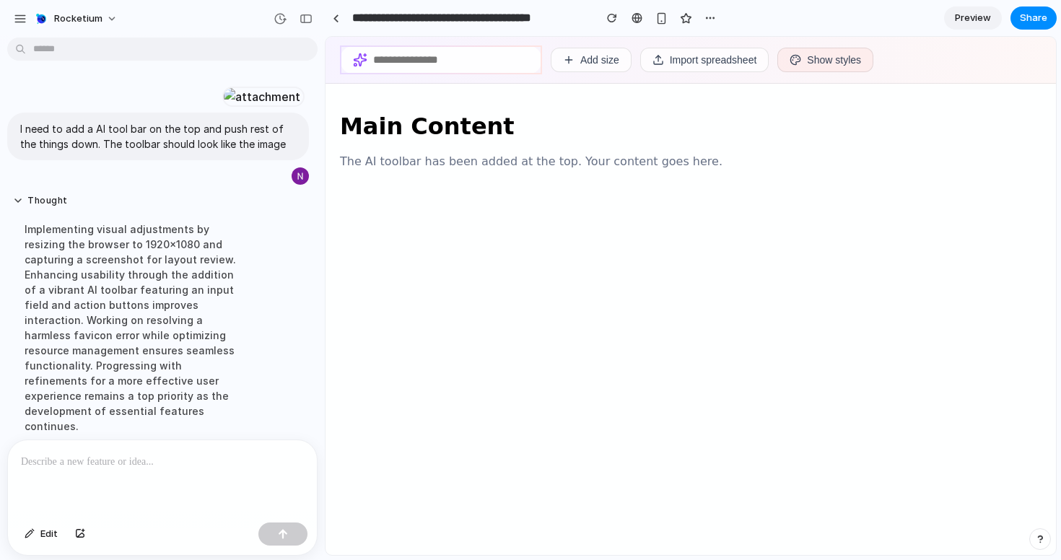
click at [579, 59] on button "Add size" at bounding box center [591, 60] width 81 height 25
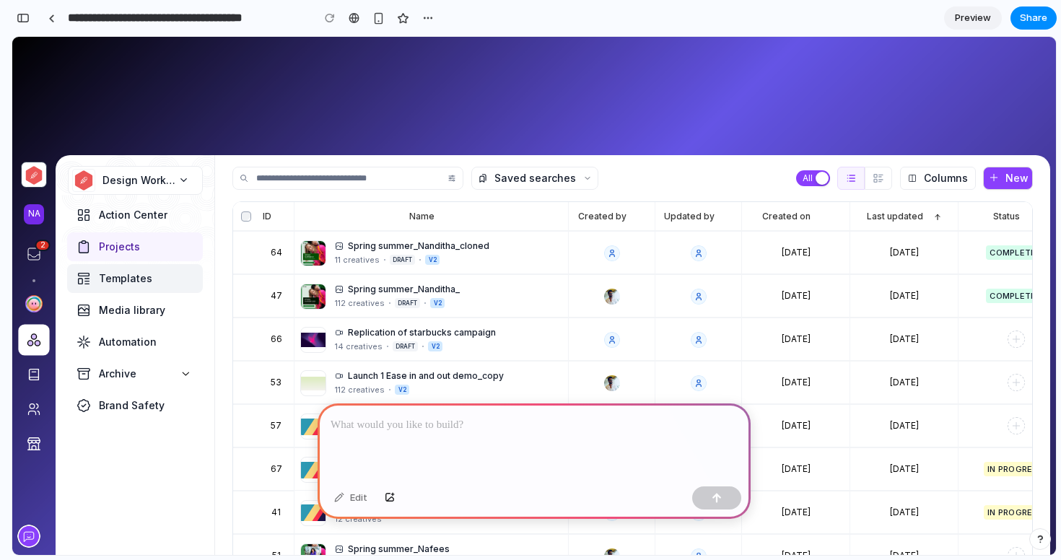
click at [126, 271] on div "Templates" at bounding box center [135, 278] width 136 height 29
click at [126, 240] on span "Projects" at bounding box center [119, 247] width 41 height 14
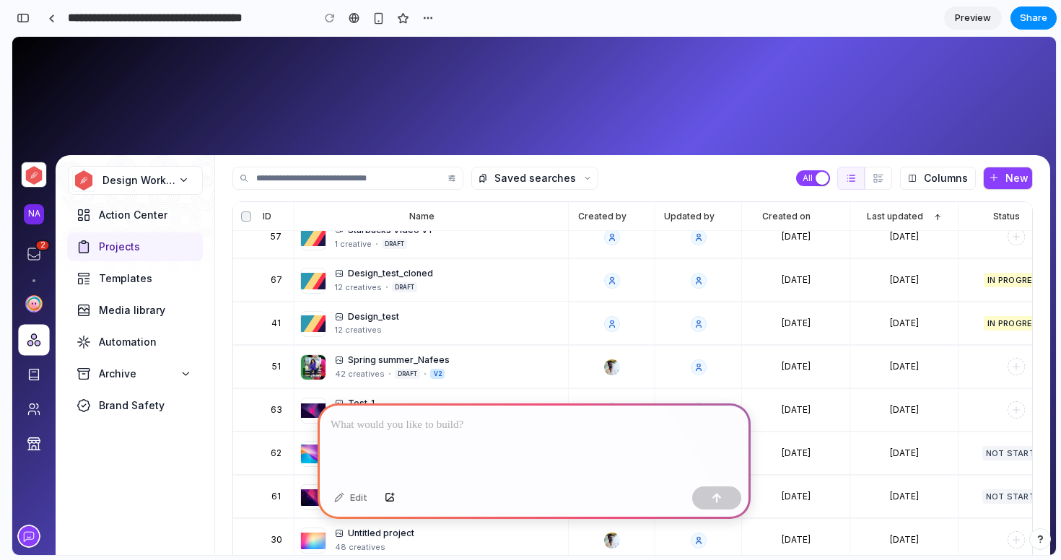
scroll to position [198, 0]
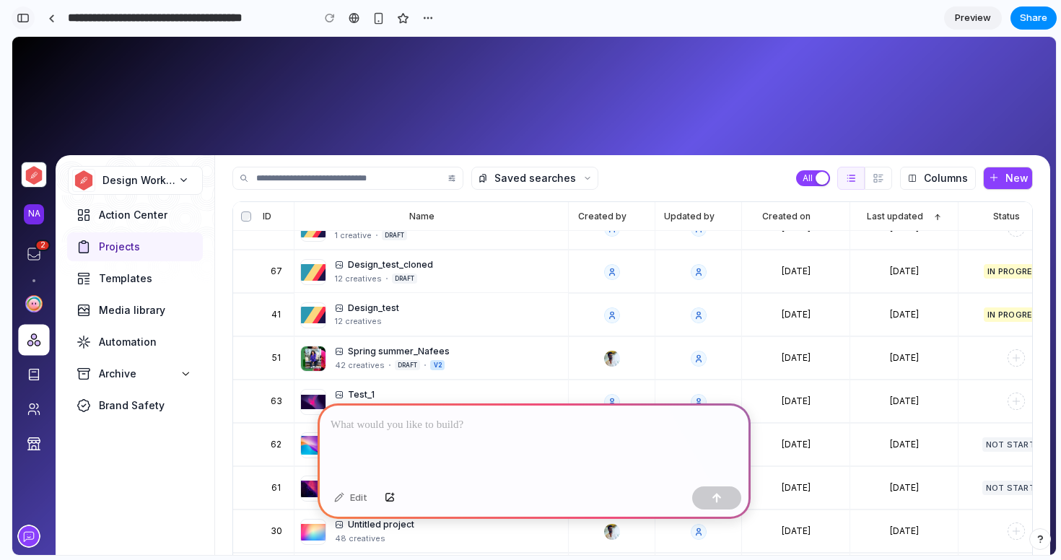
click at [27, 19] on div "button" at bounding box center [23, 18] width 13 height 10
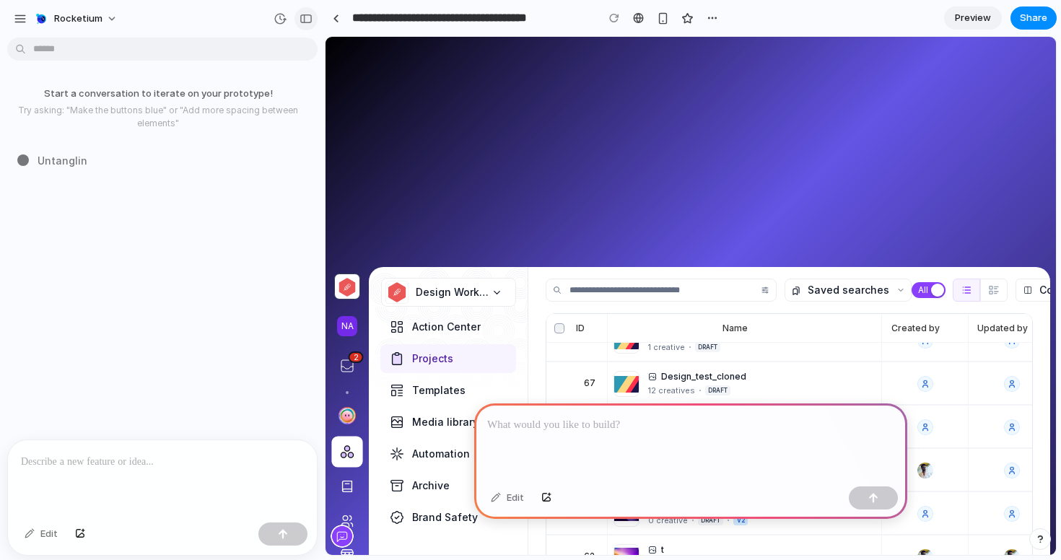
click at [307, 17] on div "button" at bounding box center [305, 19] width 13 height 10
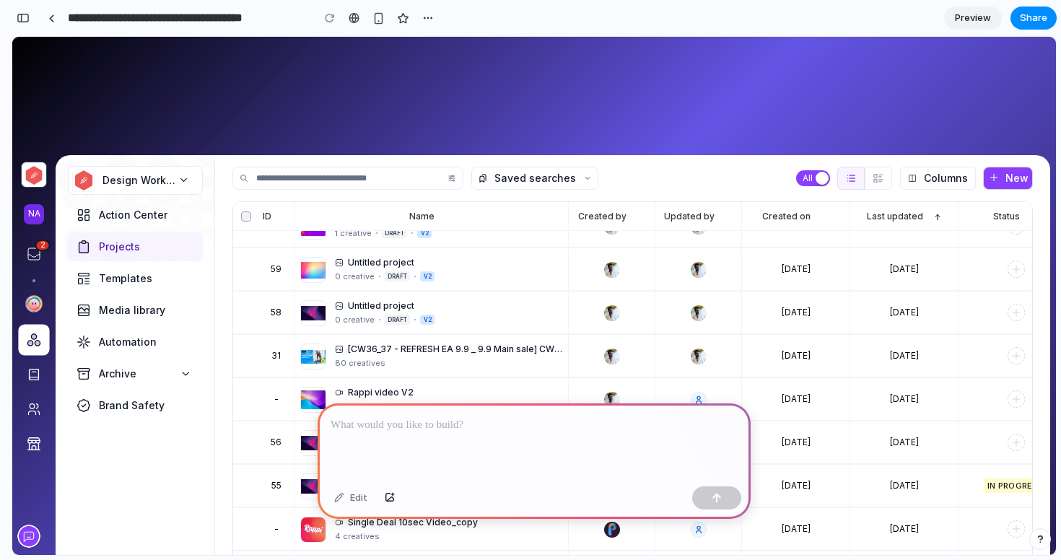
scroll to position [630, 0]
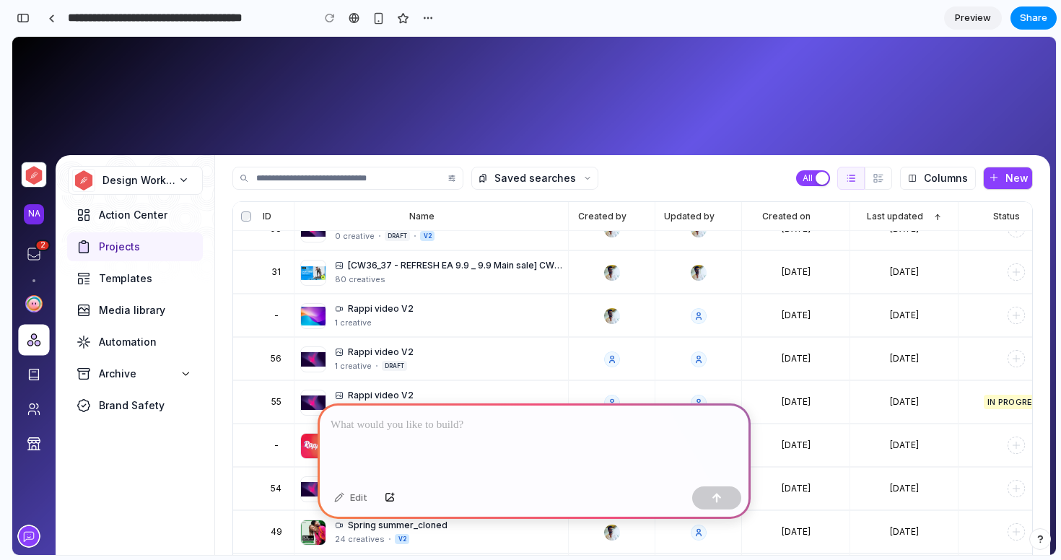
click at [813, 173] on span "All All" at bounding box center [813, 178] width 34 height 16
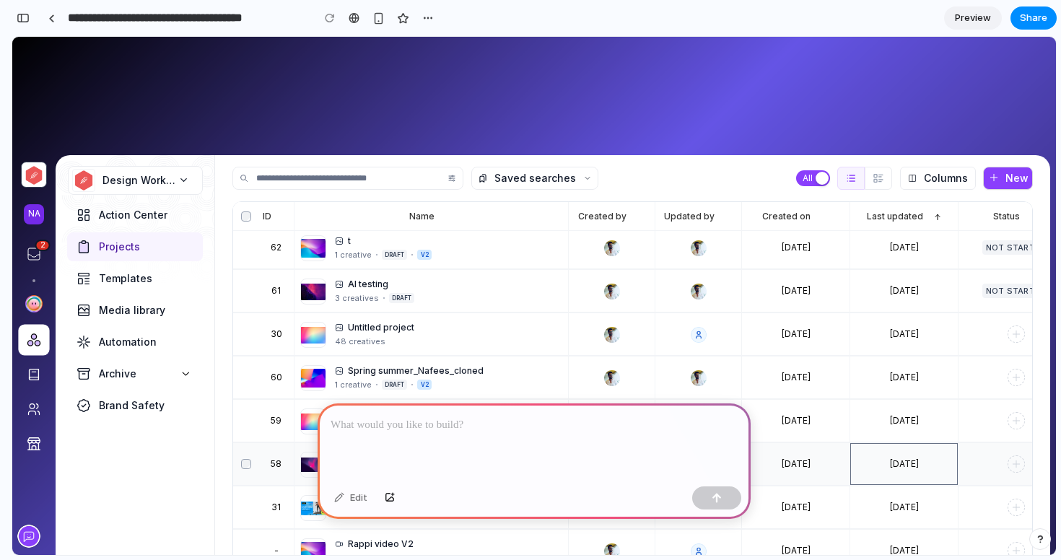
scroll to position [0, 0]
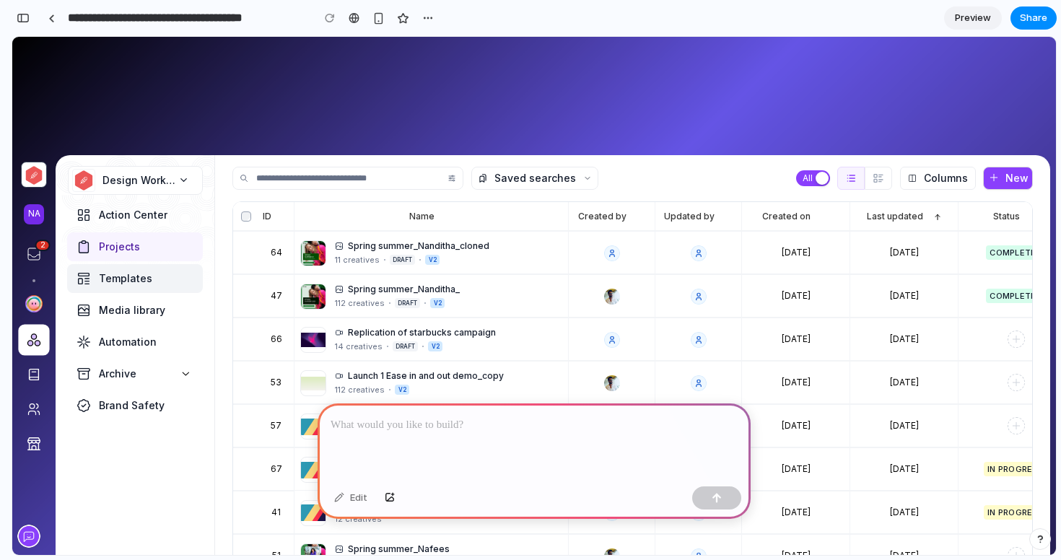
click at [128, 269] on div "Templates" at bounding box center [135, 278] width 136 height 29
click at [111, 210] on span "Action Center" at bounding box center [133, 215] width 69 height 14
click at [105, 177] on span "Design Workspace" at bounding box center [140, 180] width 76 height 14
click at [37, 218] on span "NA" at bounding box center [33, 214] width 13 height 14
click at [44, 253] on button "2" at bounding box center [33, 253] width 31 height 31
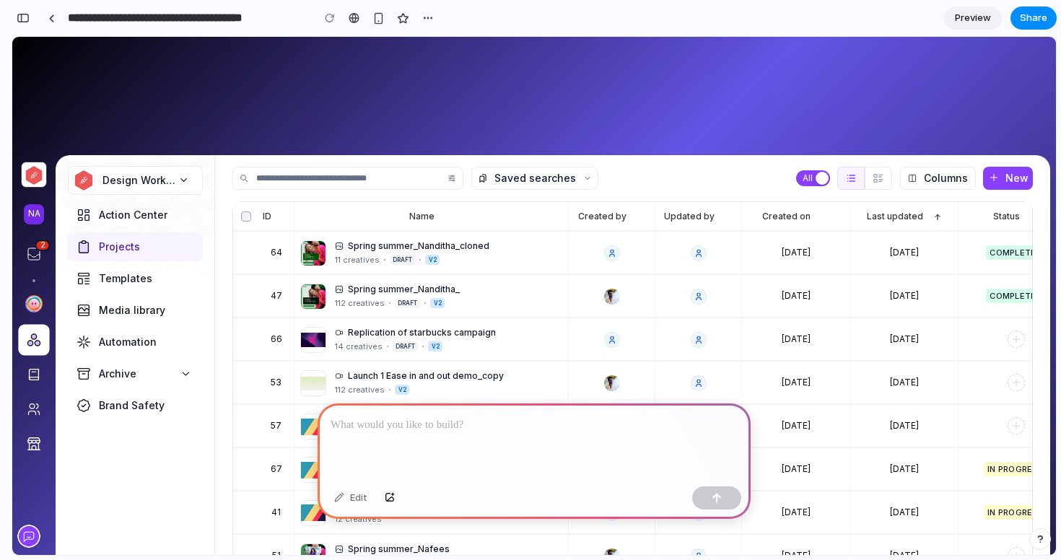
click at [1023, 180] on span "New" at bounding box center [1016, 178] width 23 height 13
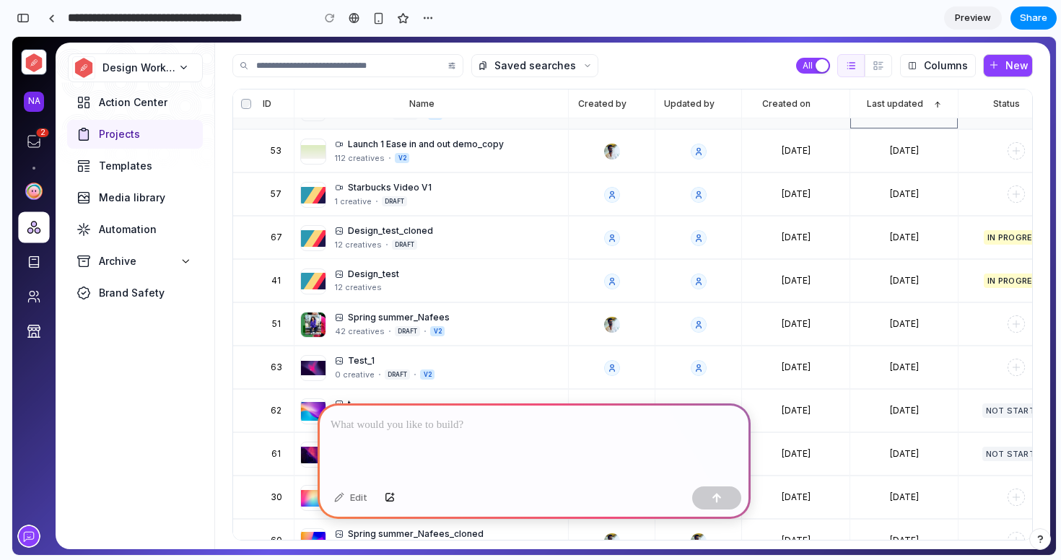
scroll to position [102, 0]
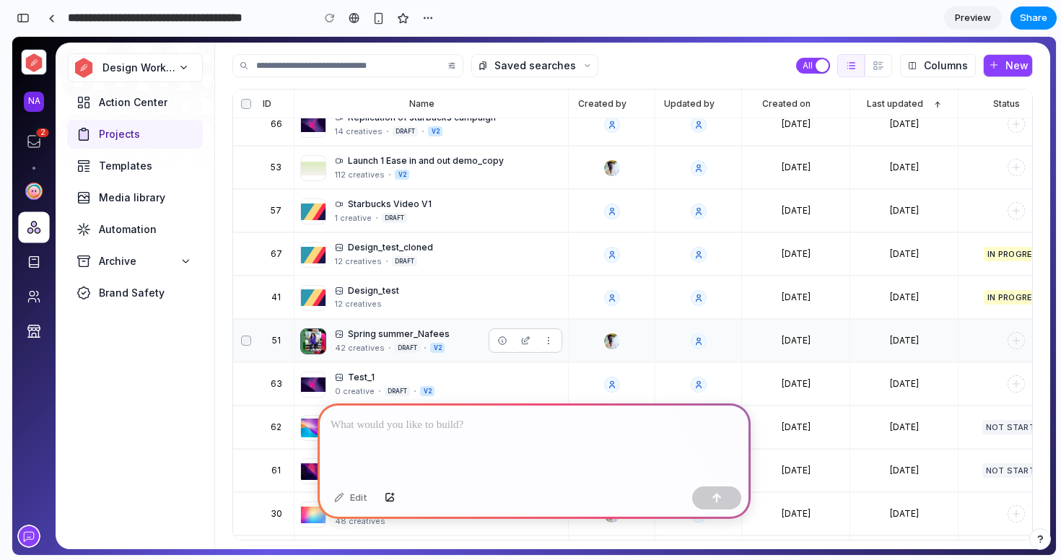
click at [312, 341] on img at bounding box center [313, 341] width 26 height 26
click at [505, 342] on icon "button" at bounding box center [501, 340] width 11 height 11
click at [316, 349] on img at bounding box center [313, 341] width 26 height 26
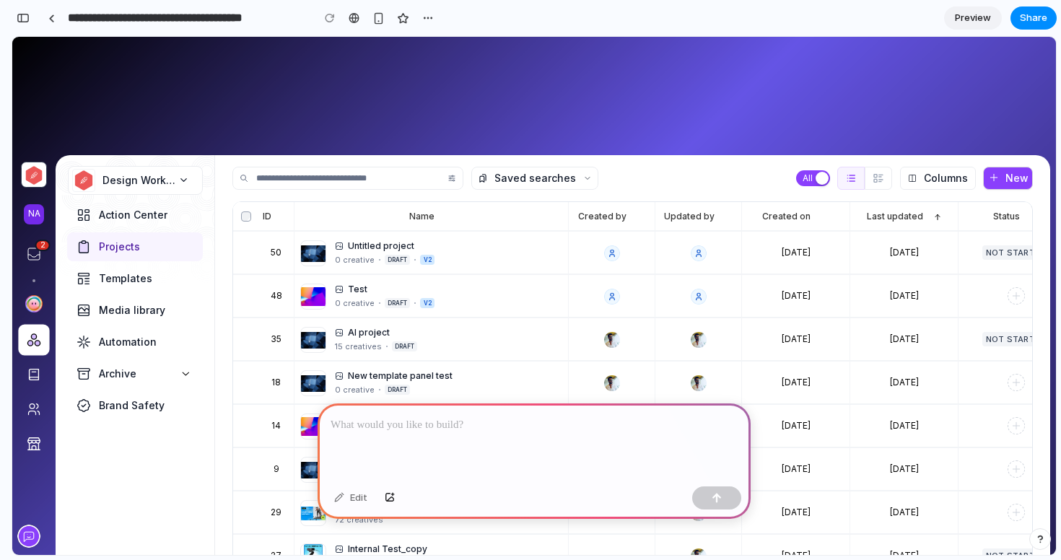
scroll to position [113, 0]
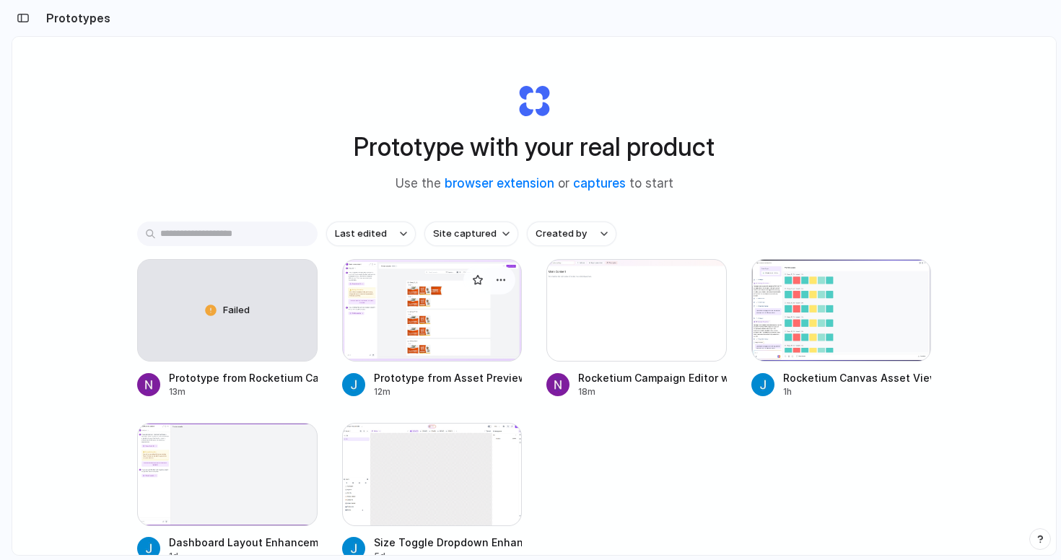
click at [436, 352] on div at bounding box center [432, 310] width 180 height 102
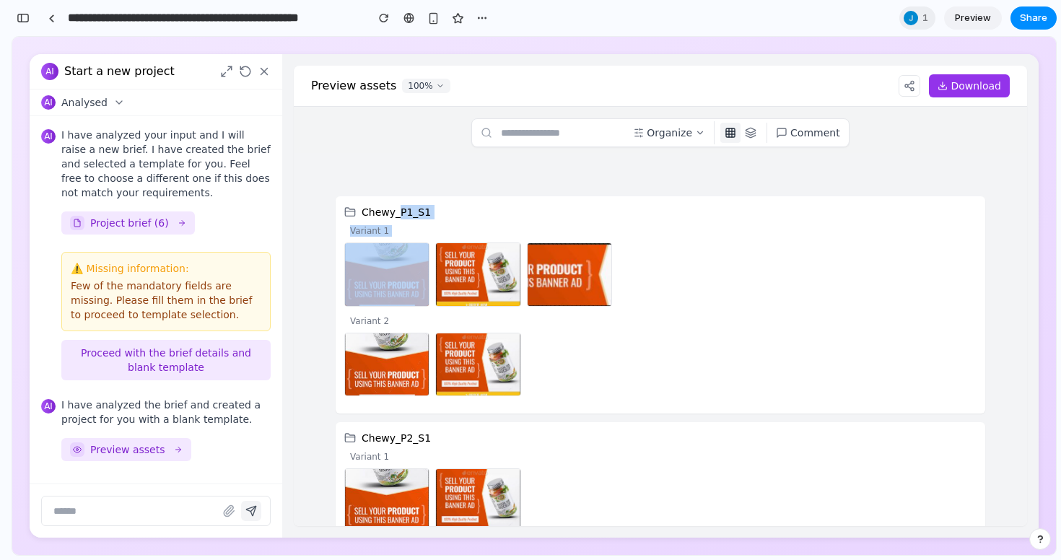
drag, startPoint x: 397, startPoint y: 219, endPoint x: 372, endPoint y: 281, distance: 67.0
click at [372, 281] on div "Chewy_P1_S1 Variant 1 Variant 2" at bounding box center [660, 304] width 649 height 217
click at [581, 209] on div "Chewy_P1_S1" at bounding box center [660, 212] width 632 height 14
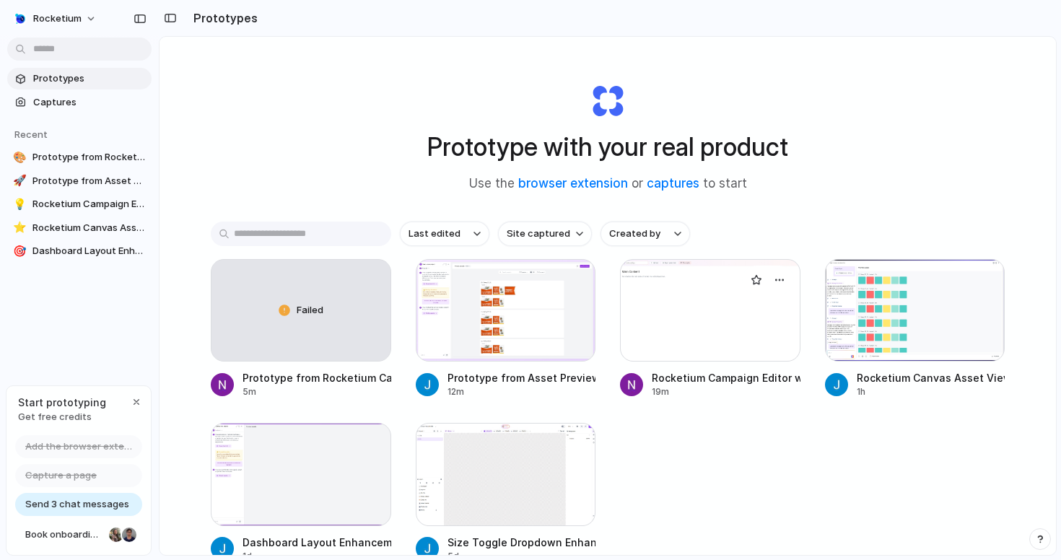
click at [680, 317] on div at bounding box center [710, 310] width 180 height 102
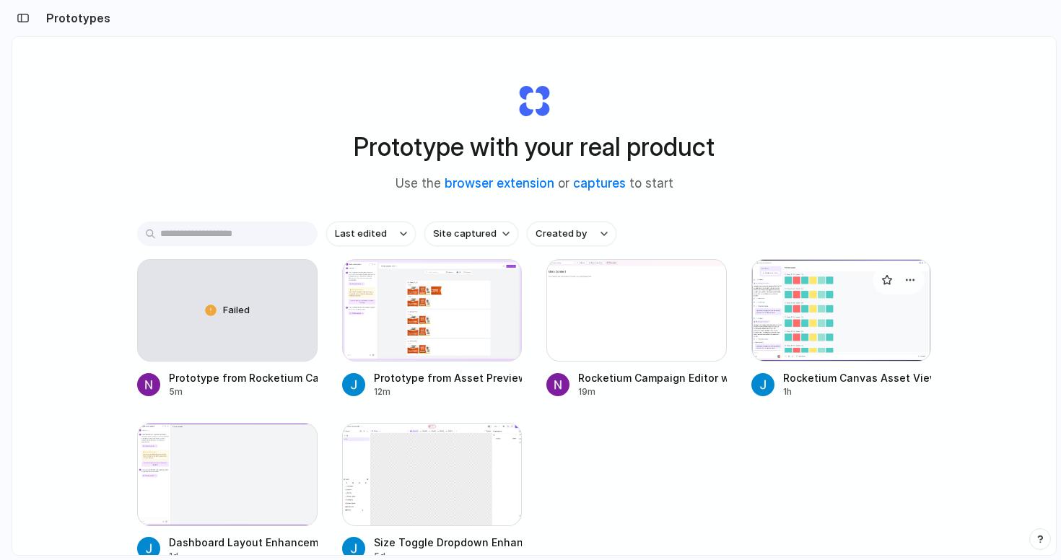
click at [856, 293] on div at bounding box center [841, 310] width 180 height 102
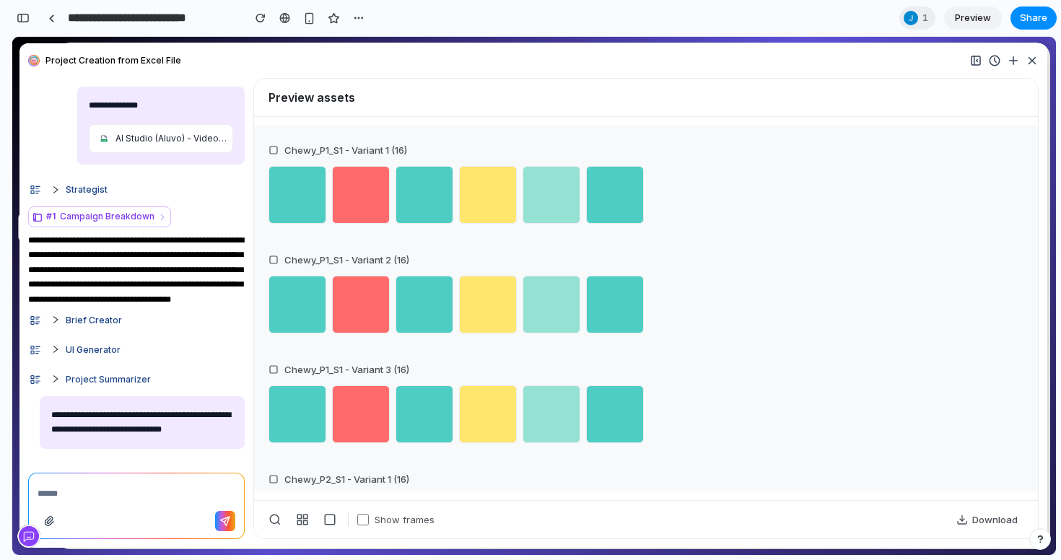
click at [272, 524] on icon at bounding box center [274, 519] width 13 height 13
click at [296, 524] on icon at bounding box center [302, 519] width 13 height 13
click at [325, 520] on rect at bounding box center [330, 520] width 10 height 10
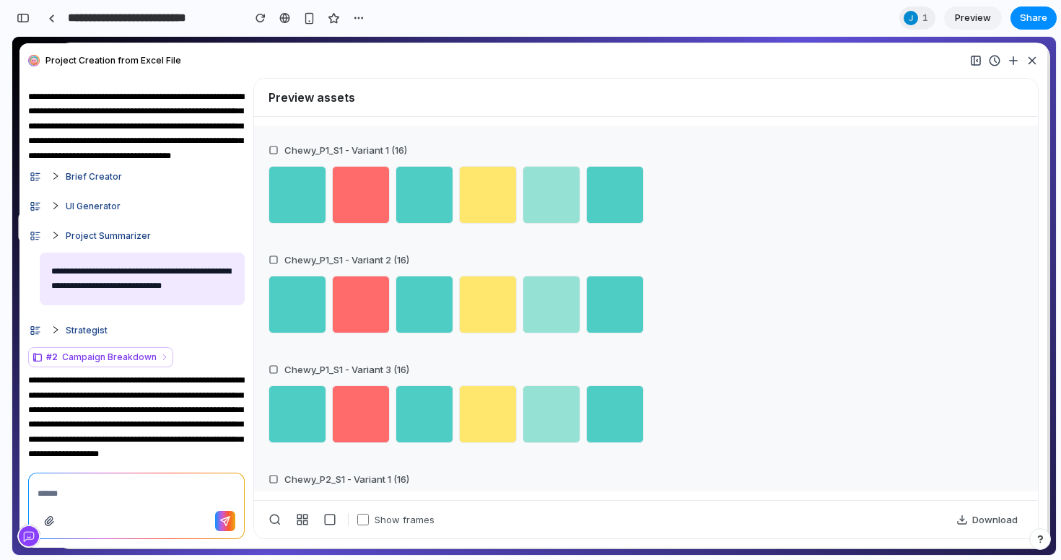
scroll to position [108, 0]
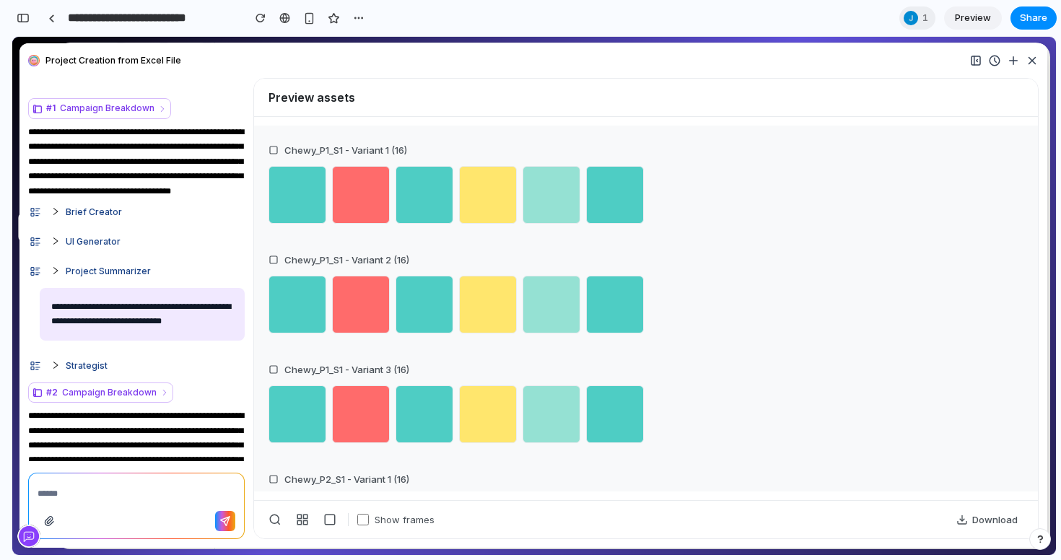
click at [51, 219] on div "Brief Creator" at bounding box center [136, 212] width 216 height 14
click at [58, 216] on icon at bounding box center [55, 211] width 9 height 9
click at [51, 245] on icon at bounding box center [55, 241] width 9 height 9
click at [54, 275] on icon at bounding box center [55, 270] width 9 height 9
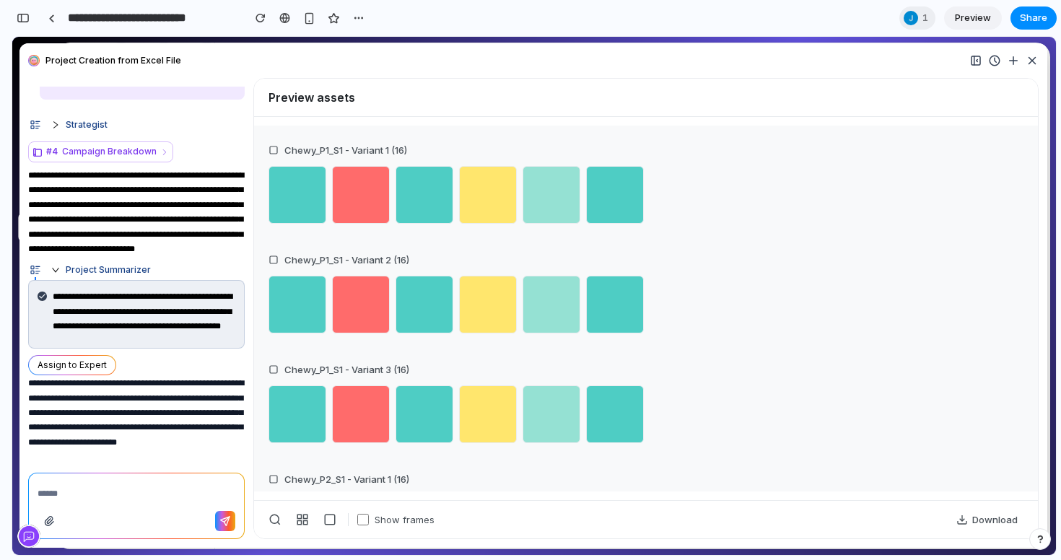
scroll to position [960, 0]
click at [54, 266] on icon at bounding box center [55, 270] width 9 height 9
click at [55, 355] on button "Assign to Expert" at bounding box center [72, 365] width 88 height 20
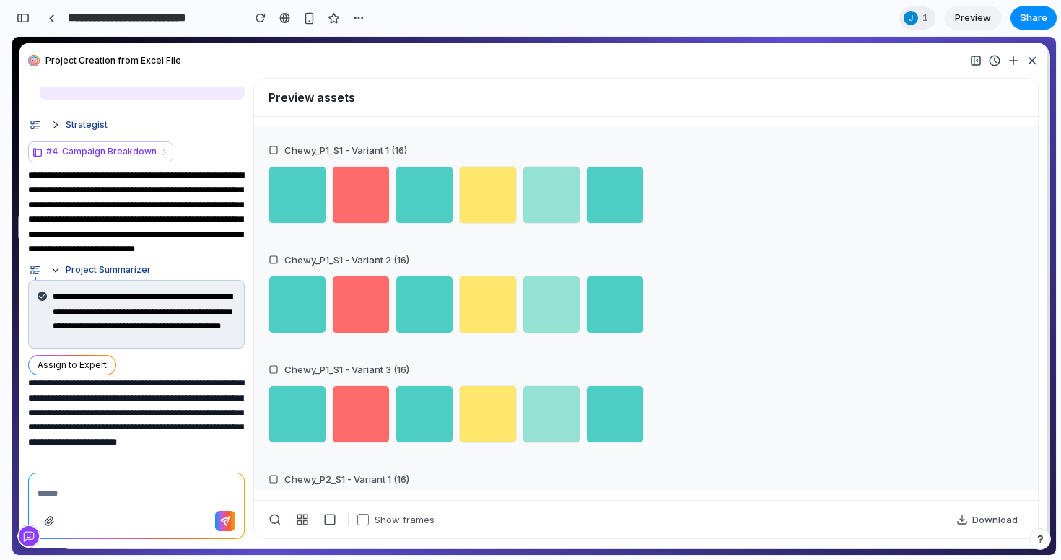
click at [169, 355] on div "Assign to Expert" at bounding box center [136, 365] width 216 height 20
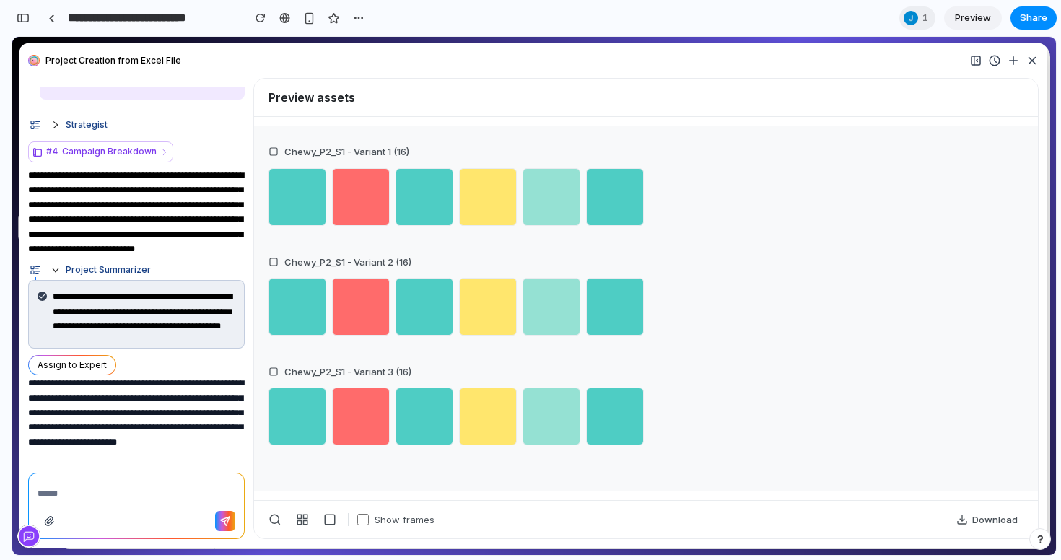
scroll to position [0, 0]
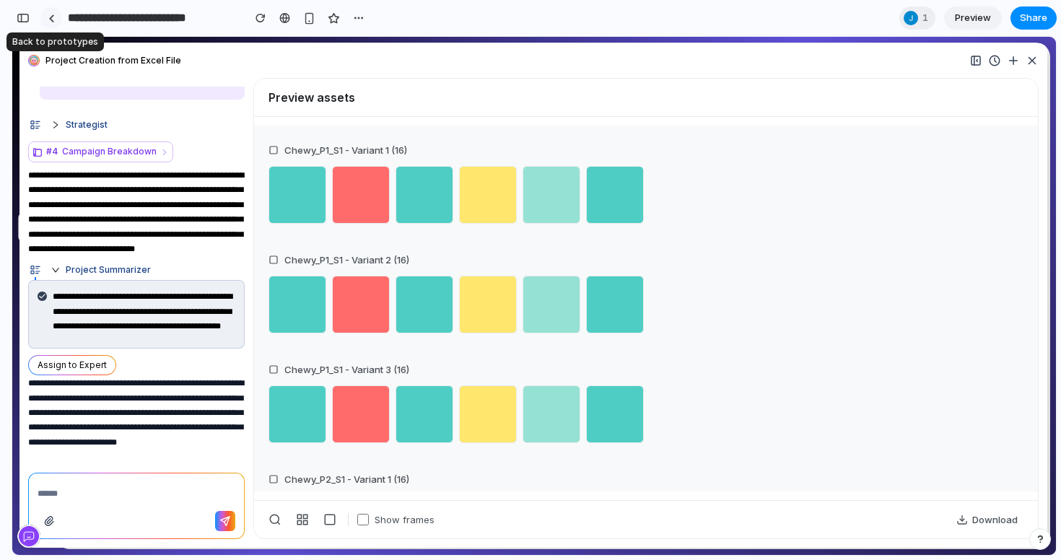
click at [48, 17] on div at bounding box center [51, 18] width 6 height 8
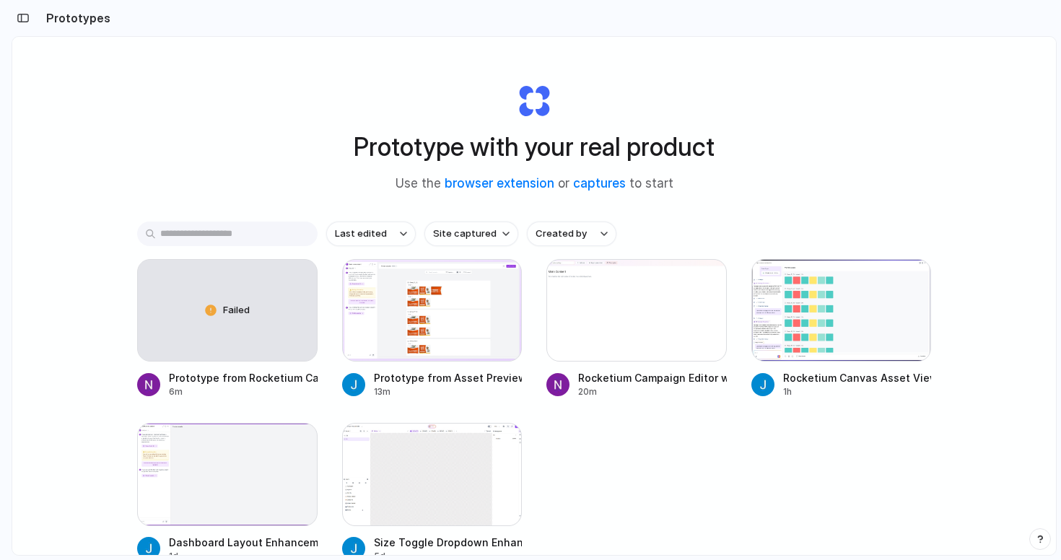
scroll to position [97, 0]
